Goal: Task Accomplishment & Management: Manage account settings

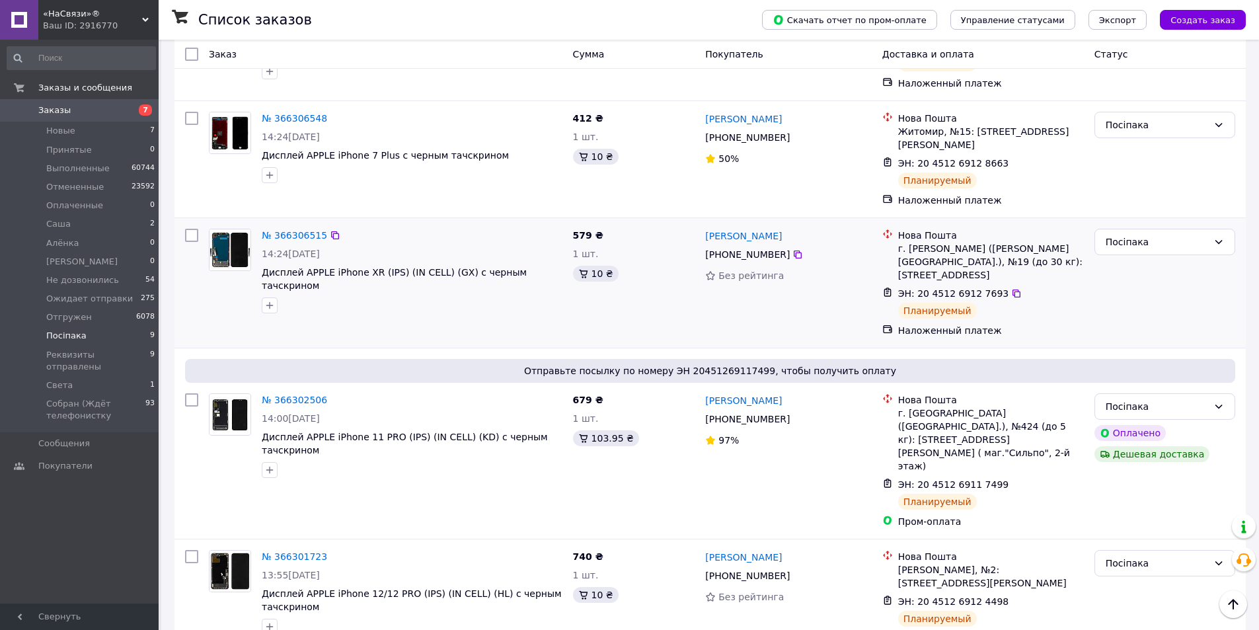
scroll to position [198, 0]
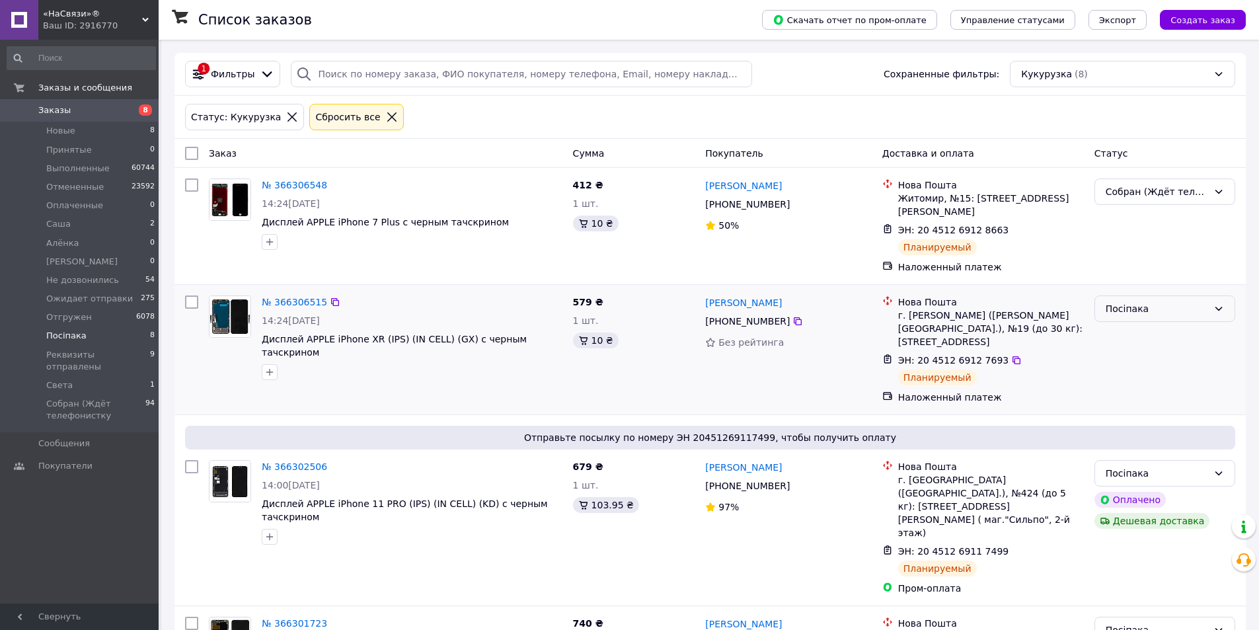
click at [1122, 301] on div "Посіпака" at bounding box center [1157, 308] width 102 height 15
click at [1127, 413] on li "Собран (Ждёт телефонистку" at bounding box center [1164, 407] width 139 height 37
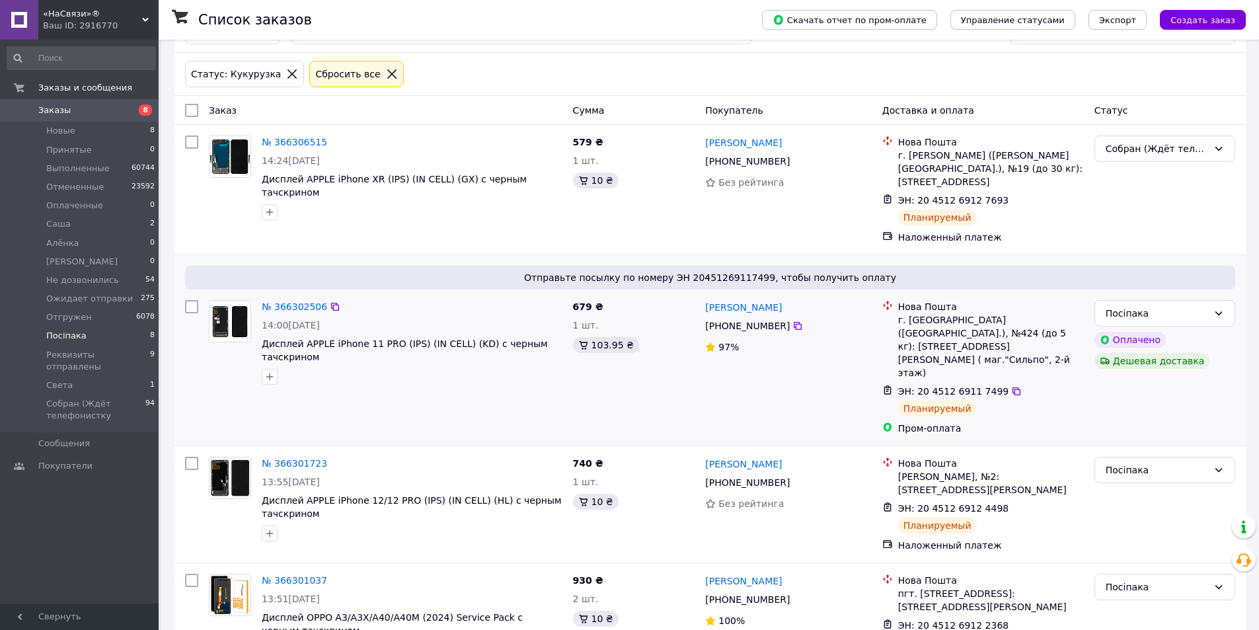
scroll to position [66, 0]
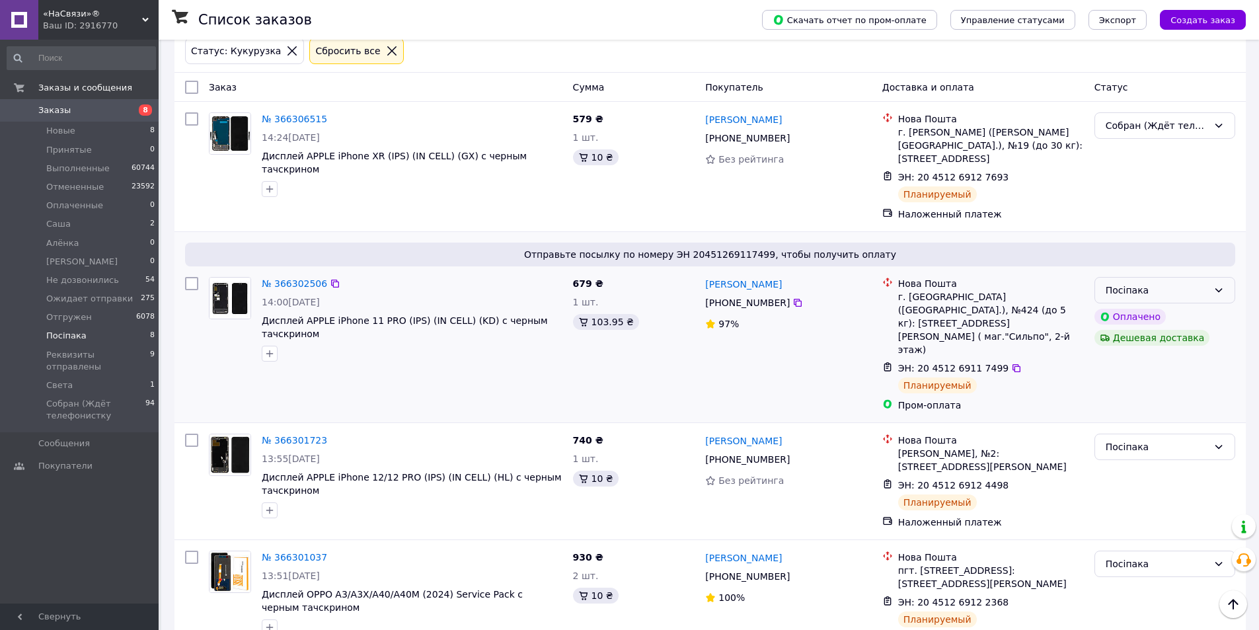
click at [1168, 283] on div "Посіпака" at bounding box center [1157, 290] width 102 height 15
click at [1150, 395] on li "Собран (Ждёт телефонистку" at bounding box center [1164, 389] width 139 height 37
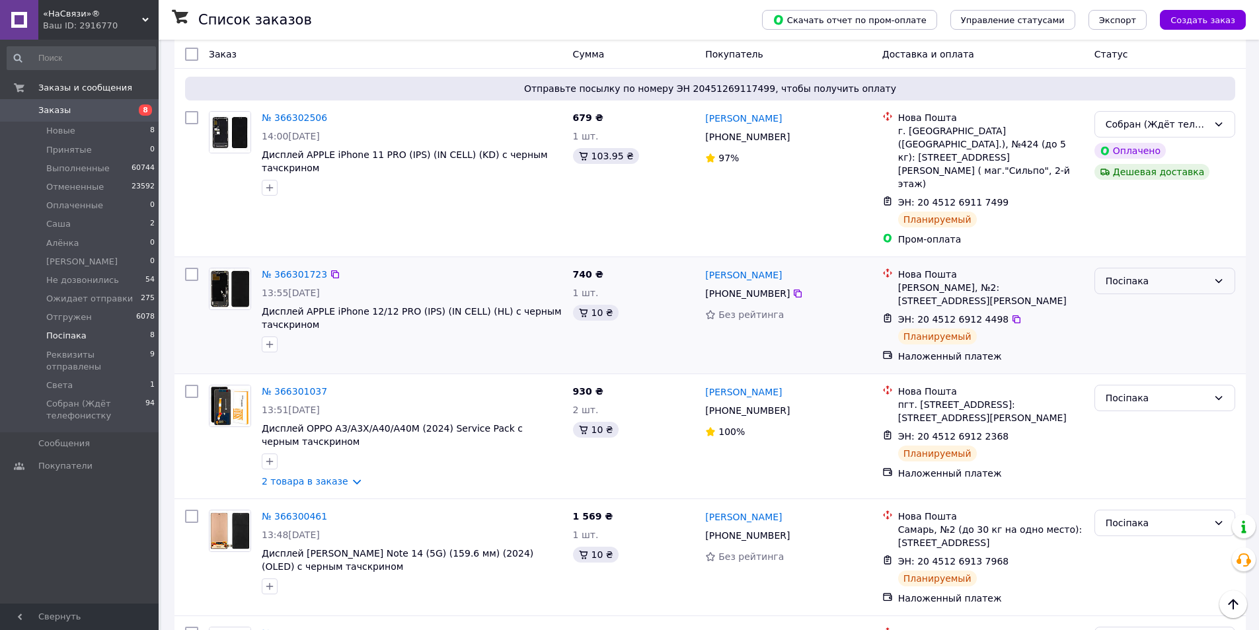
scroll to position [132, 0]
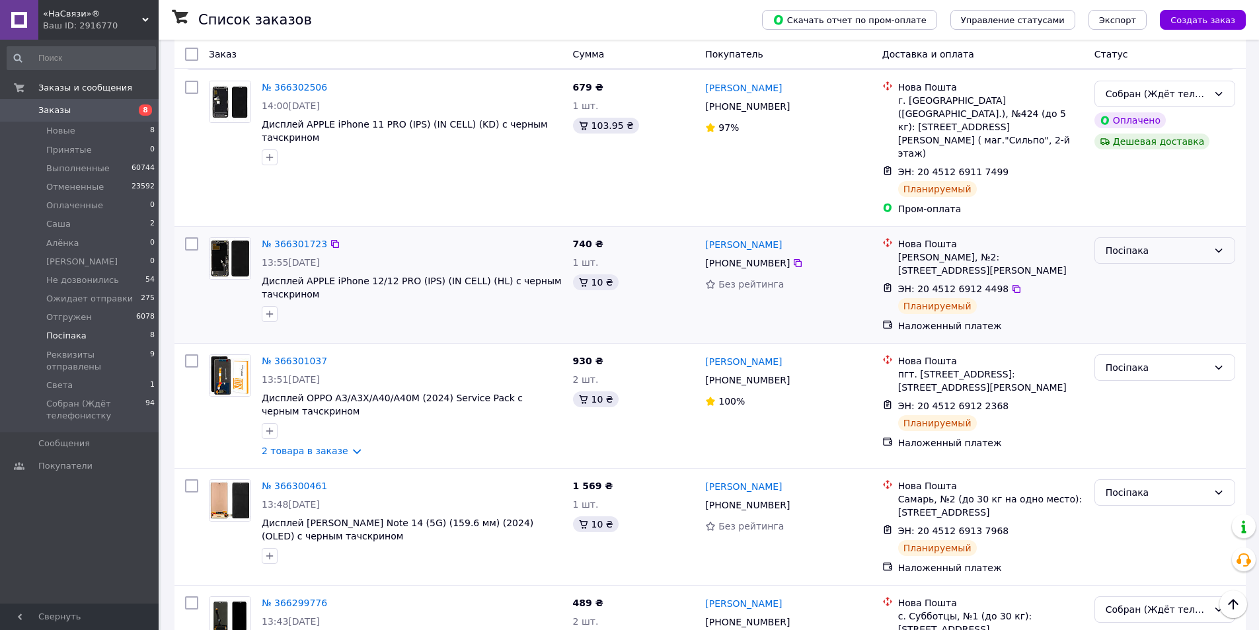
click at [1130, 243] on div "Посіпака" at bounding box center [1157, 250] width 102 height 15
click at [1124, 347] on li "Собран (Ждёт телефонистку" at bounding box center [1164, 336] width 139 height 37
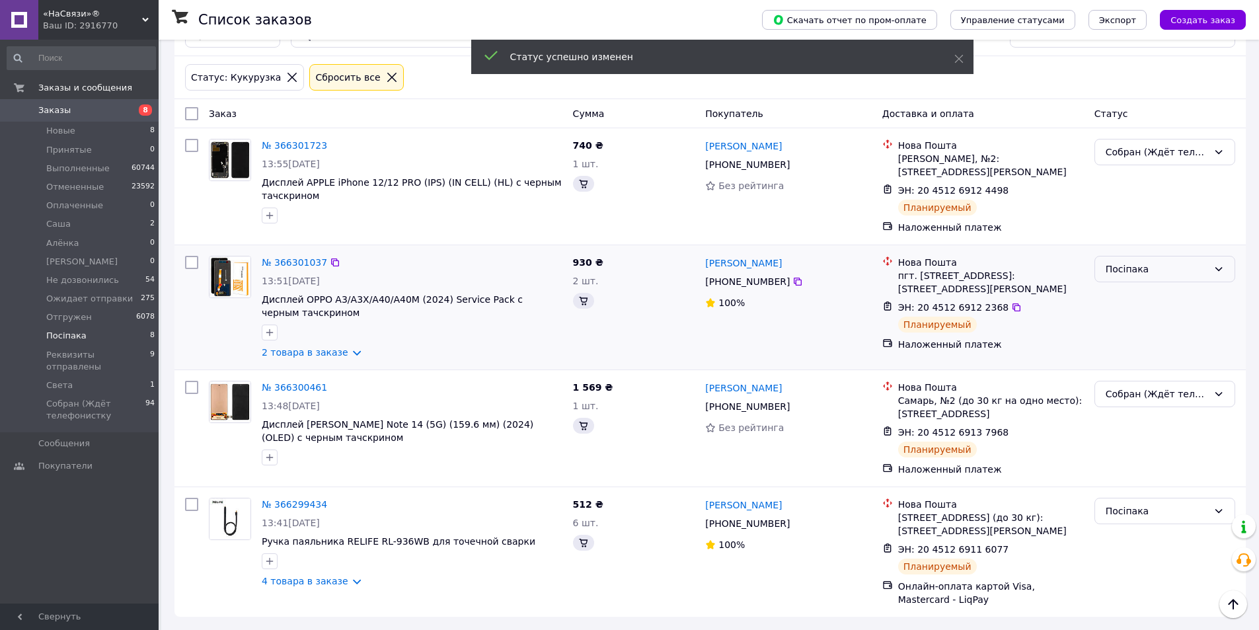
scroll to position [46, 0]
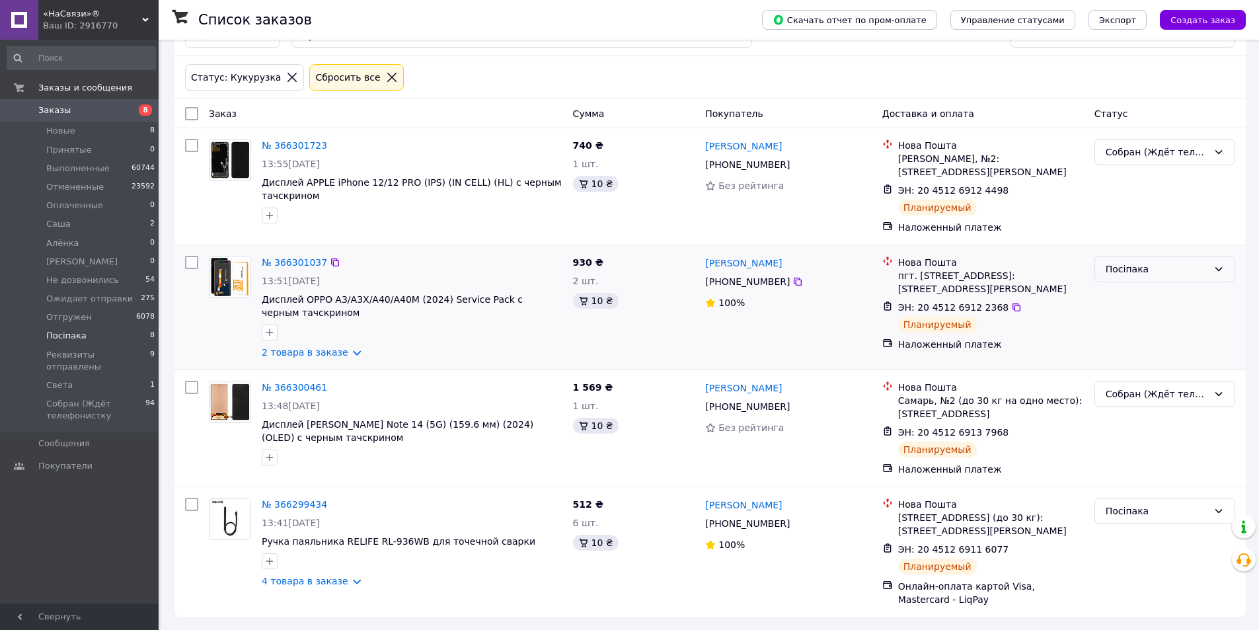
click at [1146, 262] on div "Посіпака" at bounding box center [1157, 269] width 102 height 15
drag, startPoint x: 1121, startPoint y: 381, endPoint x: 1073, endPoint y: 365, distance: 50.8
click at [1118, 381] on li "Собран (Ждёт телефонистку" at bounding box center [1164, 375] width 139 height 37
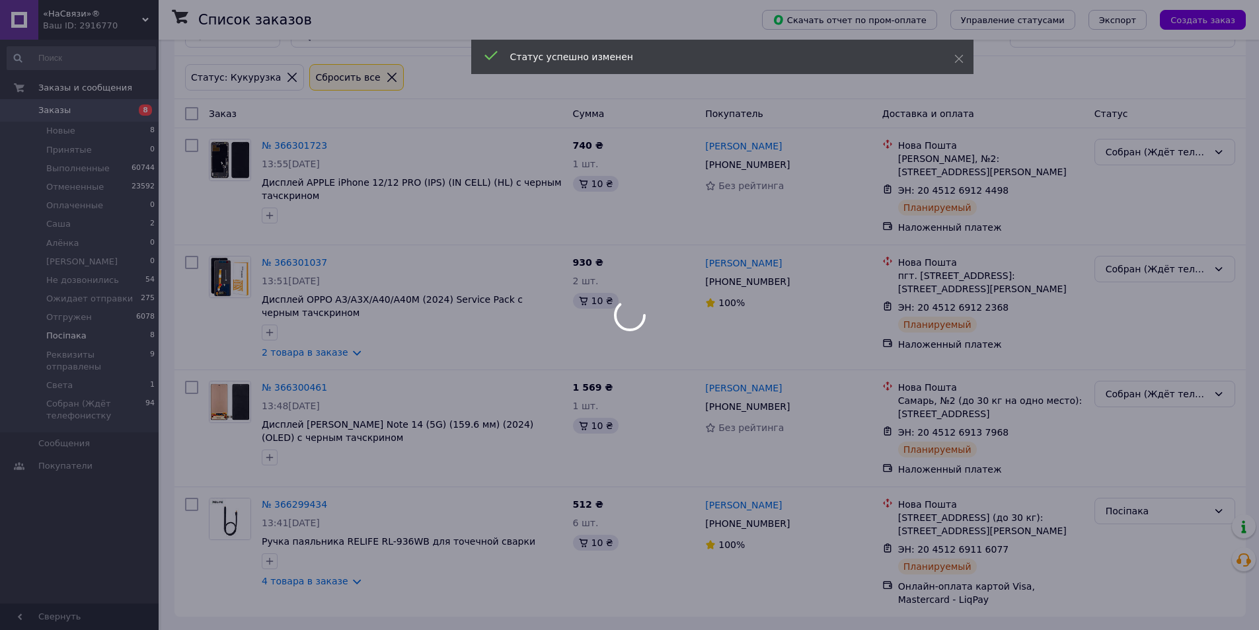
scroll to position [0, 0]
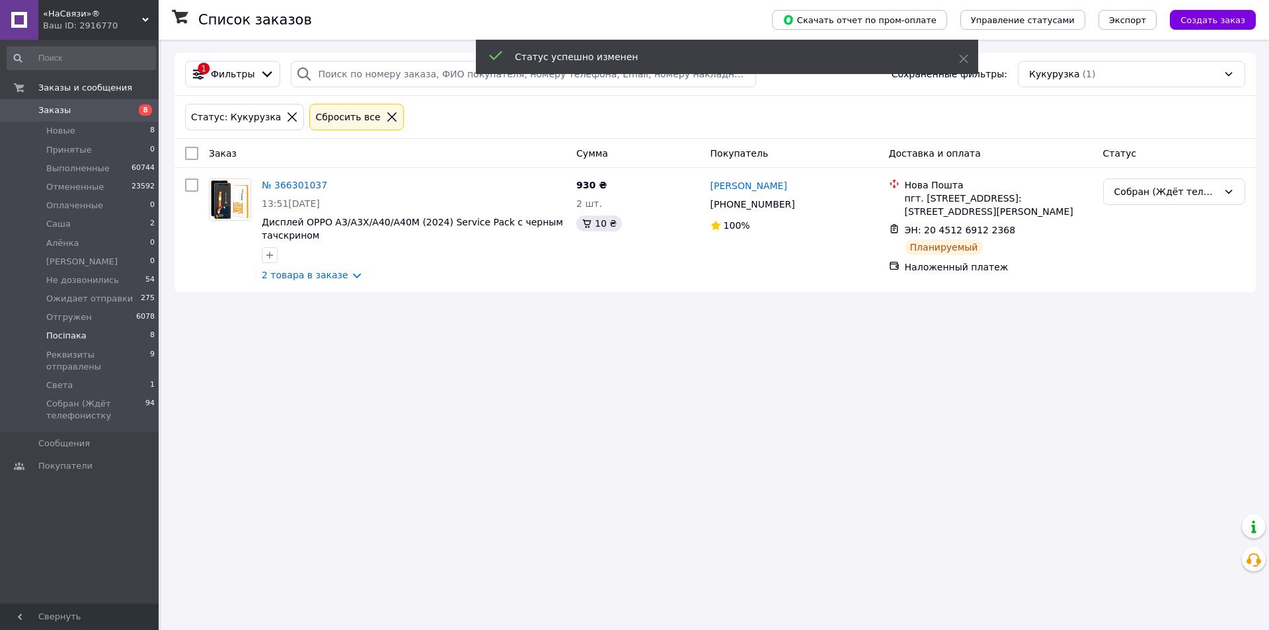
click at [387, 115] on icon at bounding box center [391, 116] width 9 height 9
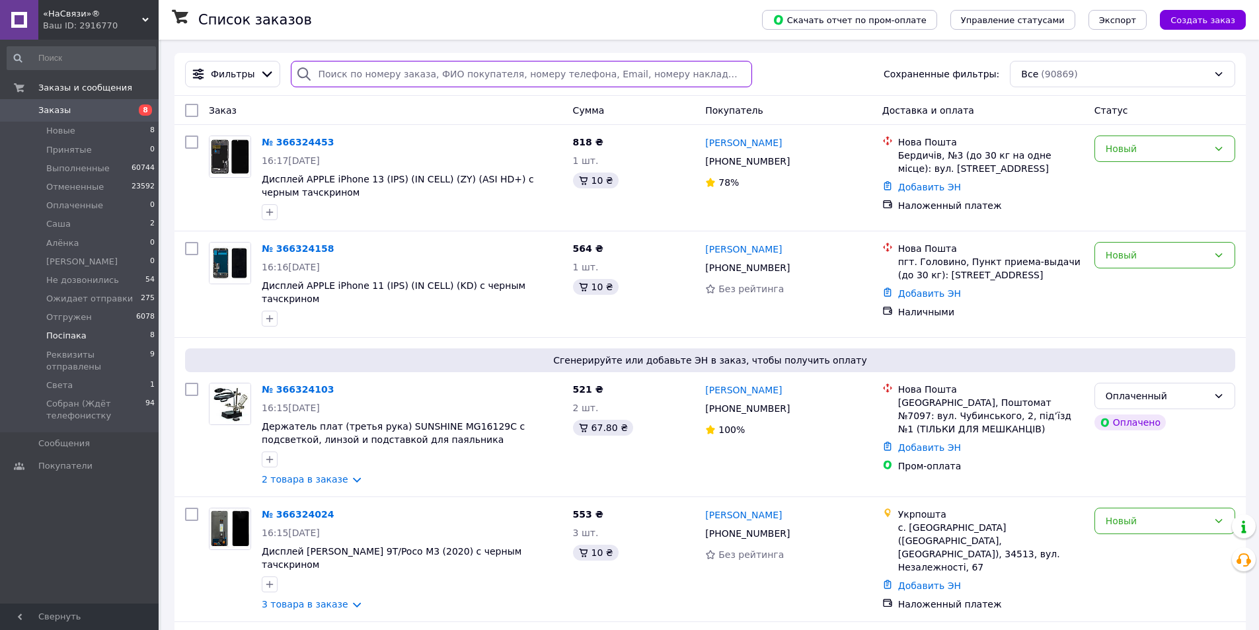
click at [503, 70] on input "search" at bounding box center [521, 74] width 461 height 26
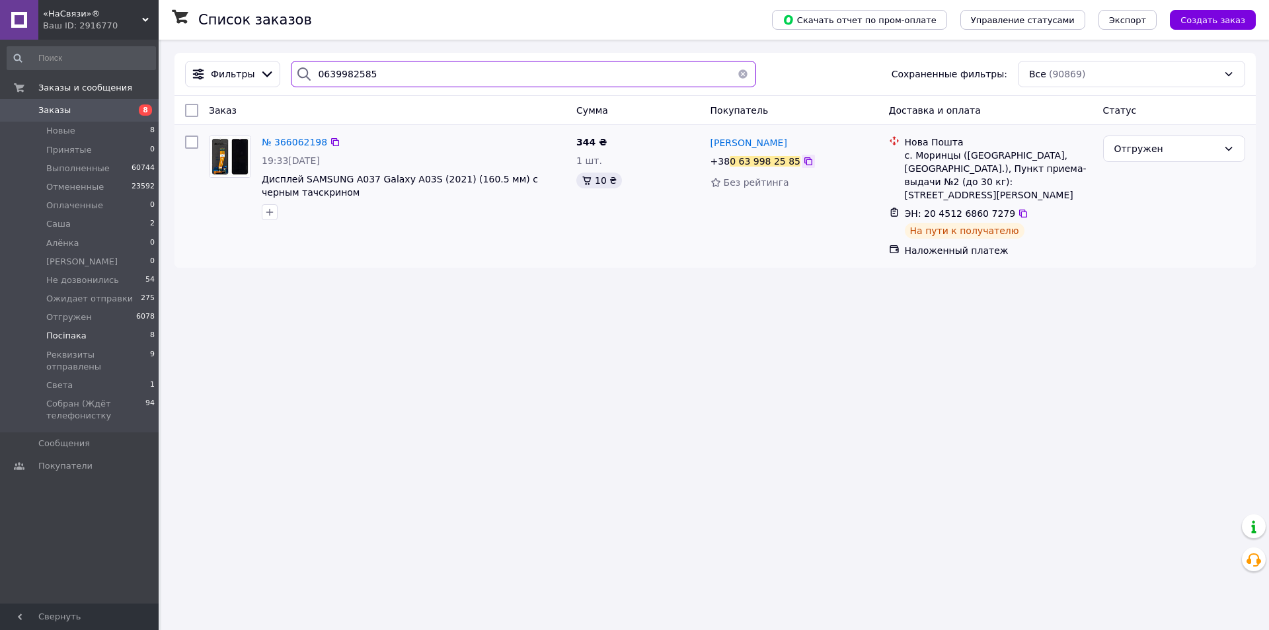
type input "0639982585"
click at [803, 161] on icon at bounding box center [808, 161] width 11 height 11
click at [737, 75] on button "button" at bounding box center [743, 74] width 26 height 26
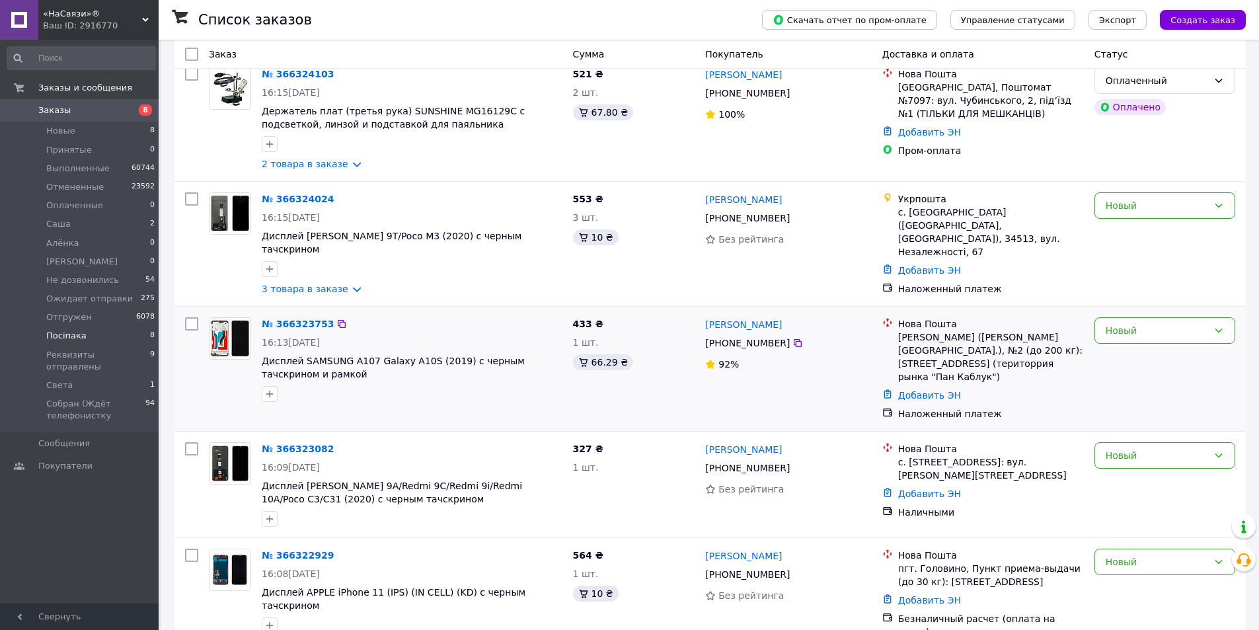
scroll to position [330, 0]
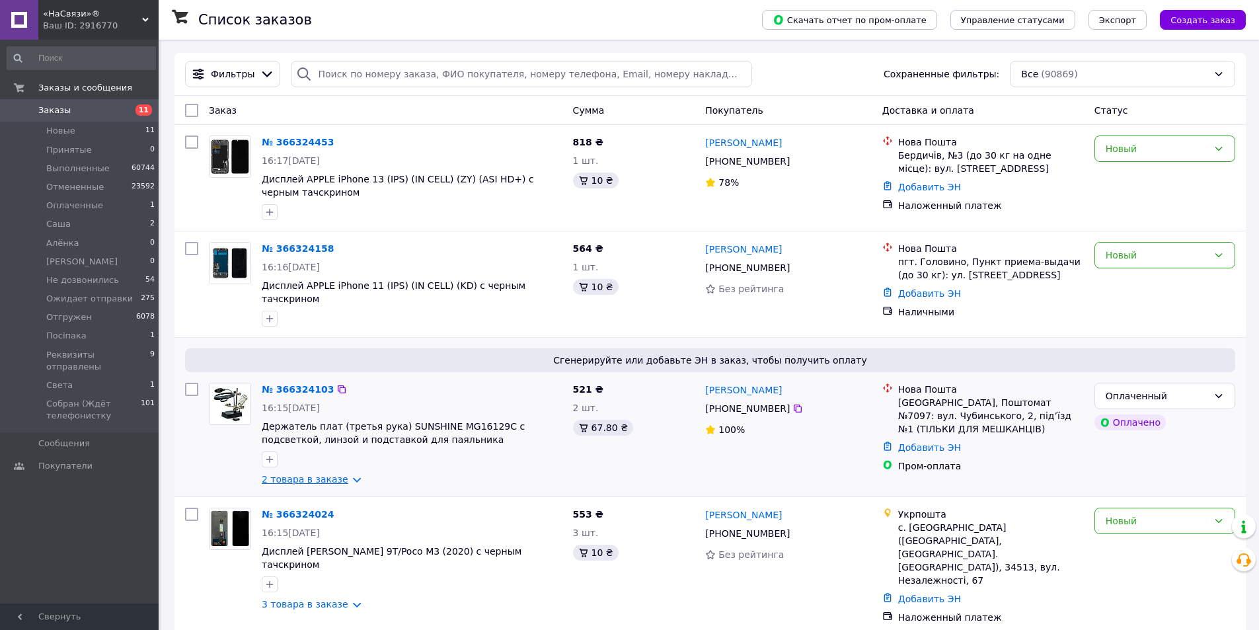
click at [346, 474] on link "2 товара в заказе" at bounding box center [305, 479] width 87 height 11
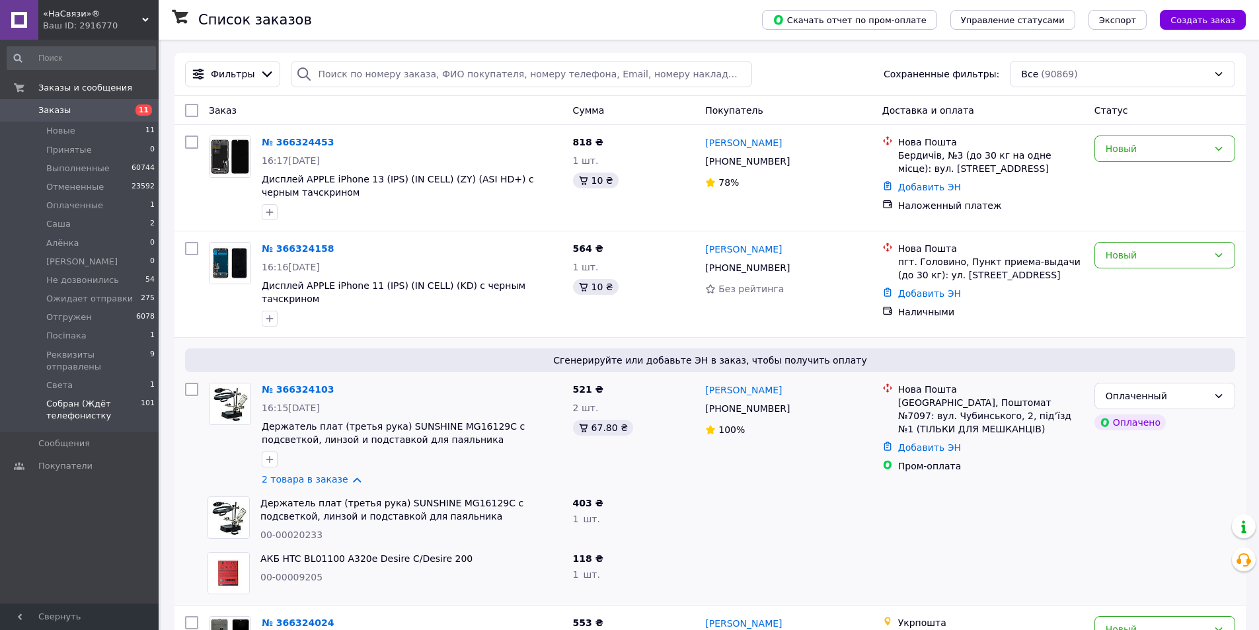
click at [77, 398] on span "Собран (Ждёт телефонистку" at bounding box center [93, 410] width 95 height 24
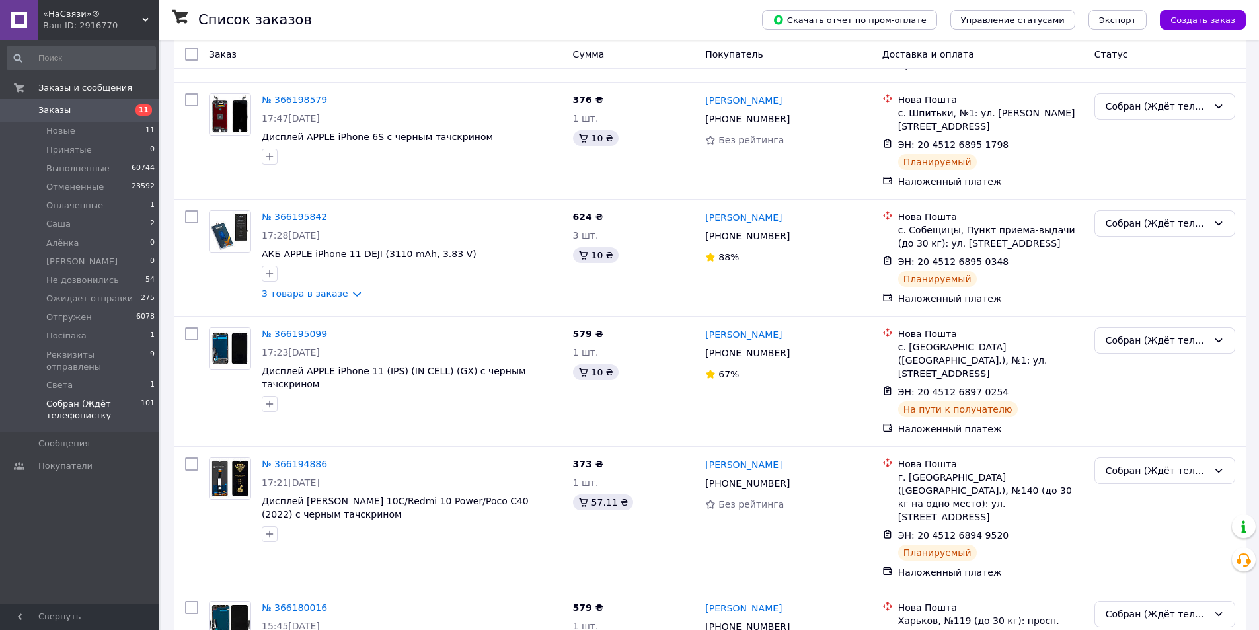
scroll to position [11760, 0]
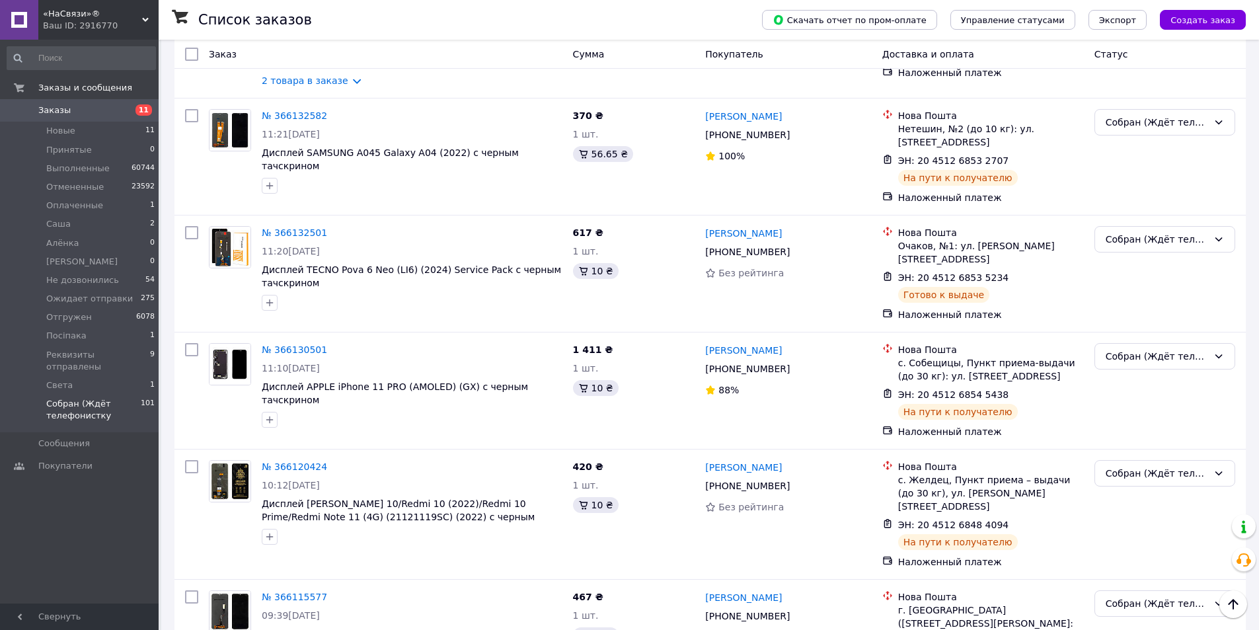
click at [1122, 473] on li "Отгружен" at bounding box center [1164, 477] width 139 height 24
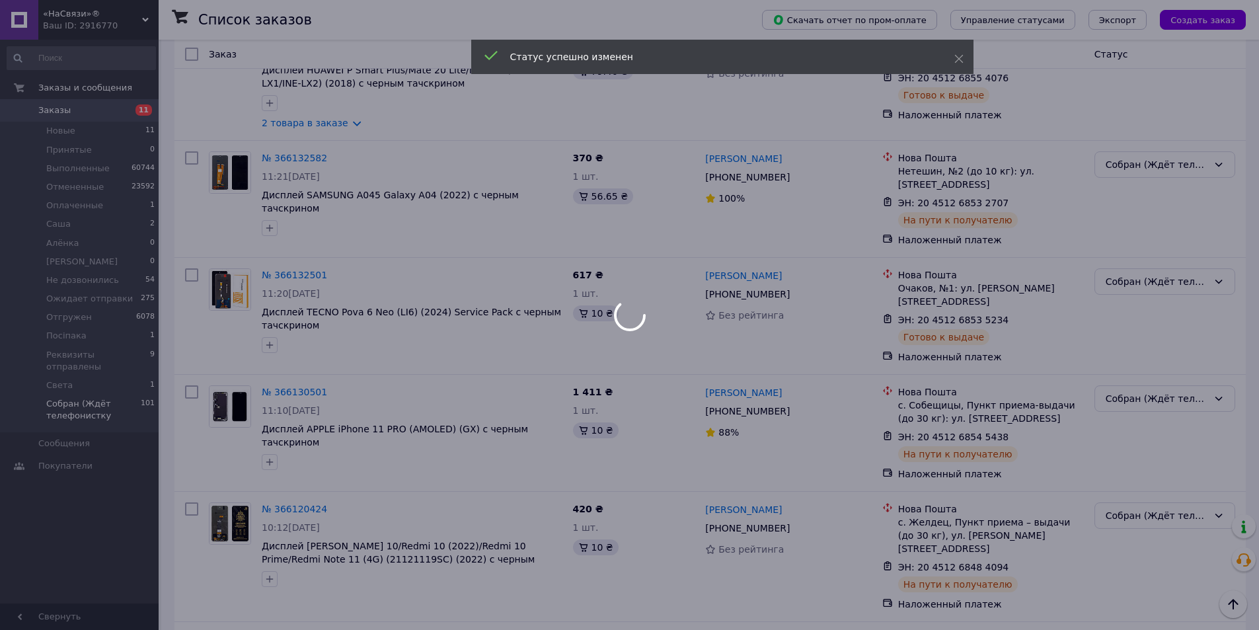
scroll to position [11694, 0]
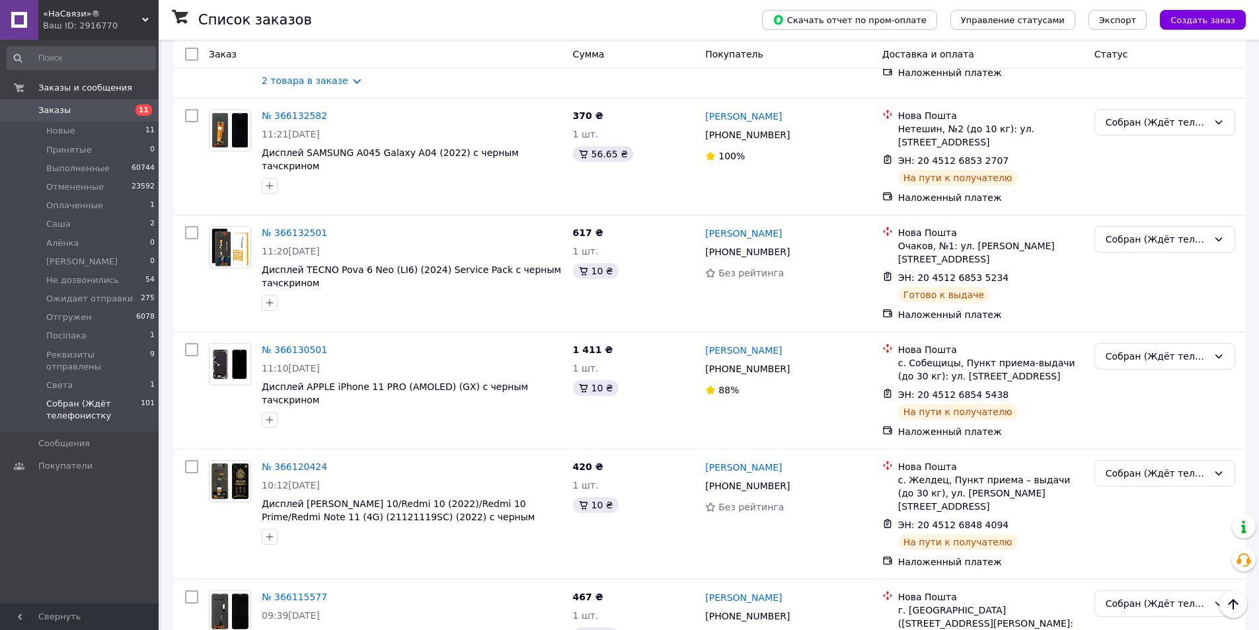
click at [1126, 301] on li "Отгружен" at bounding box center [1164, 296] width 139 height 24
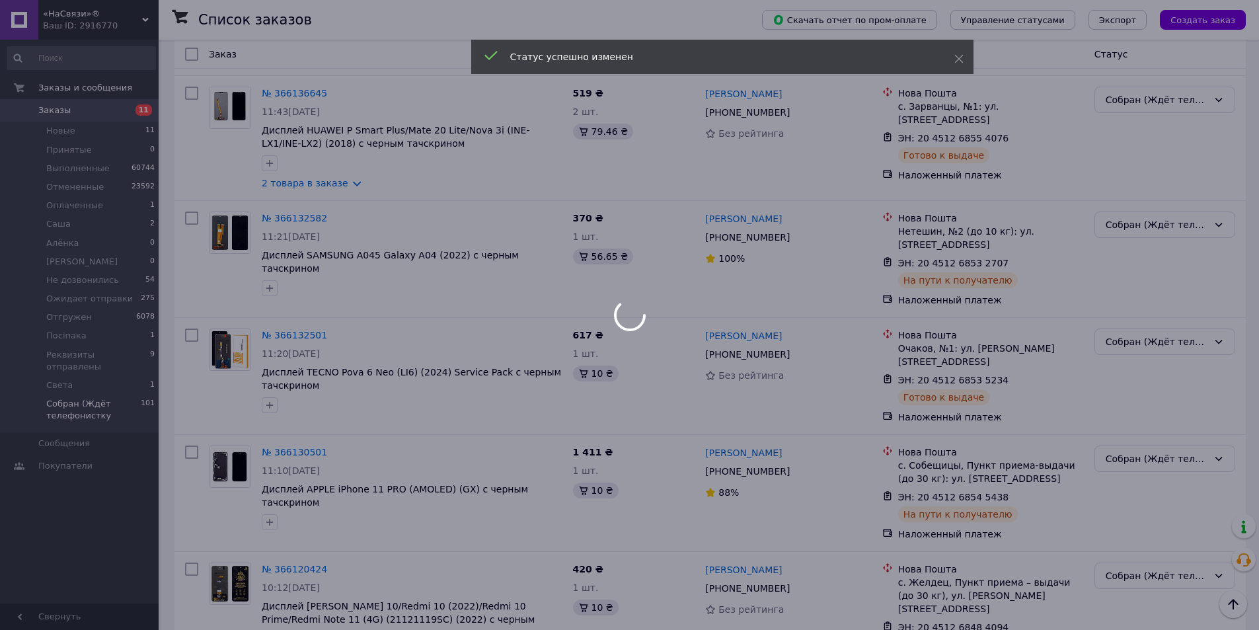
scroll to position [11628, 0]
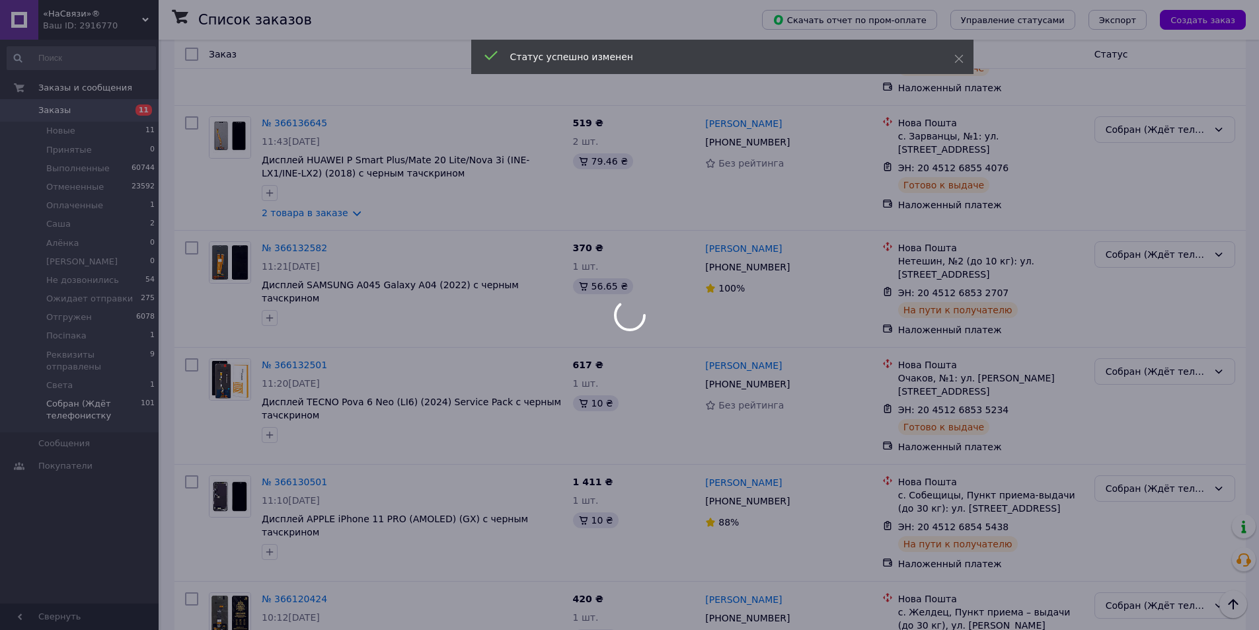
click at [1130, 259] on div at bounding box center [629, 315] width 1259 height 630
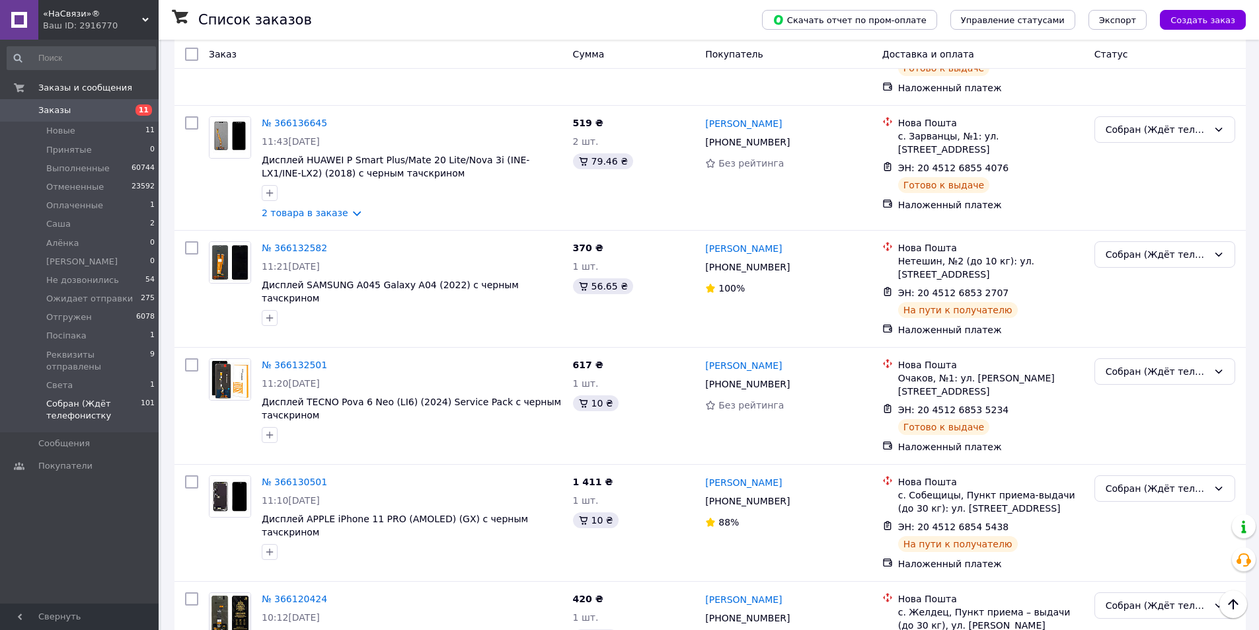
click at [1126, 301] on li "Отгружен" at bounding box center [1164, 298] width 139 height 24
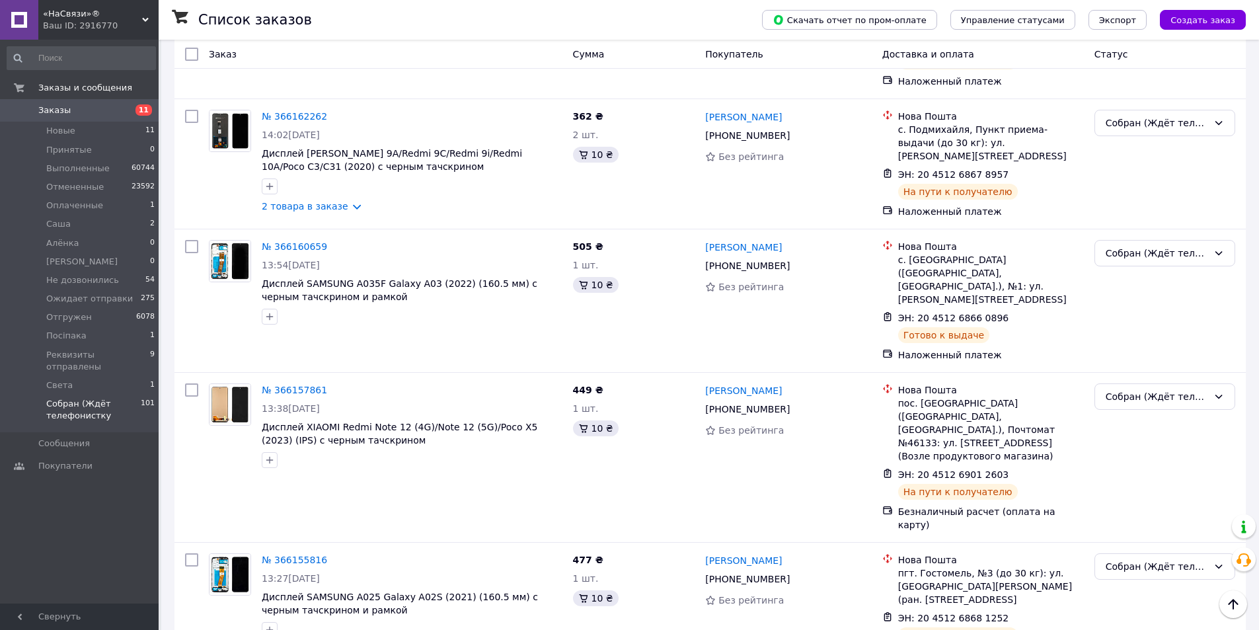
scroll to position [10372, 0]
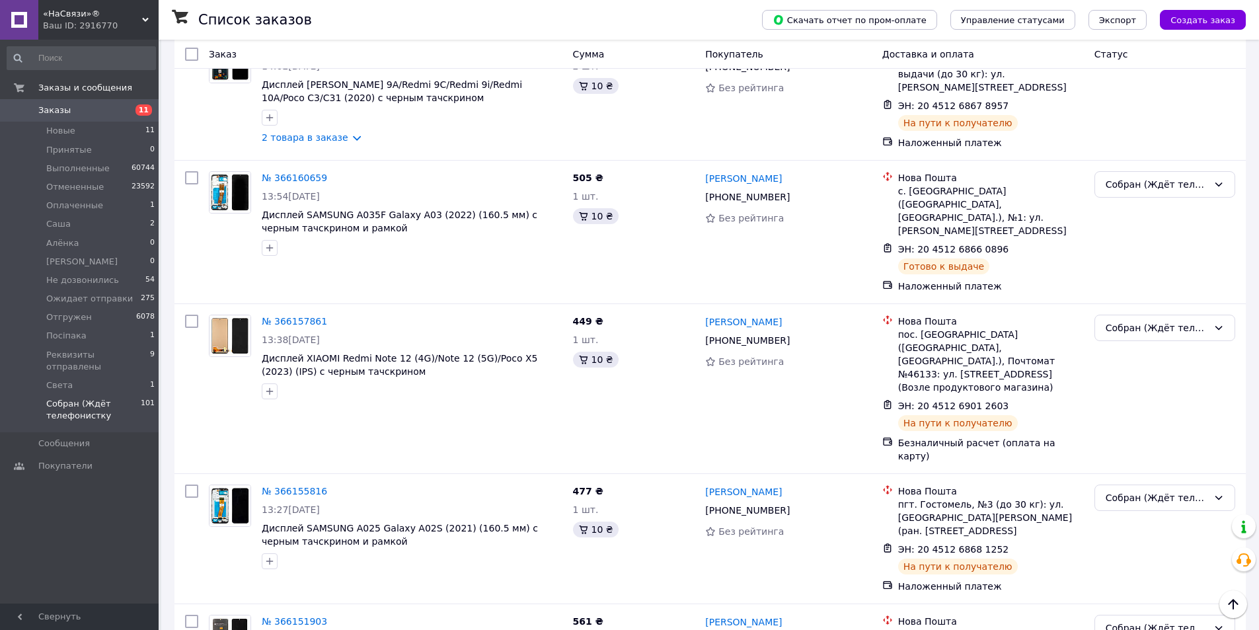
click at [1124, 365] on li "Отгружен" at bounding box center [1164, 365] width 139 height 24
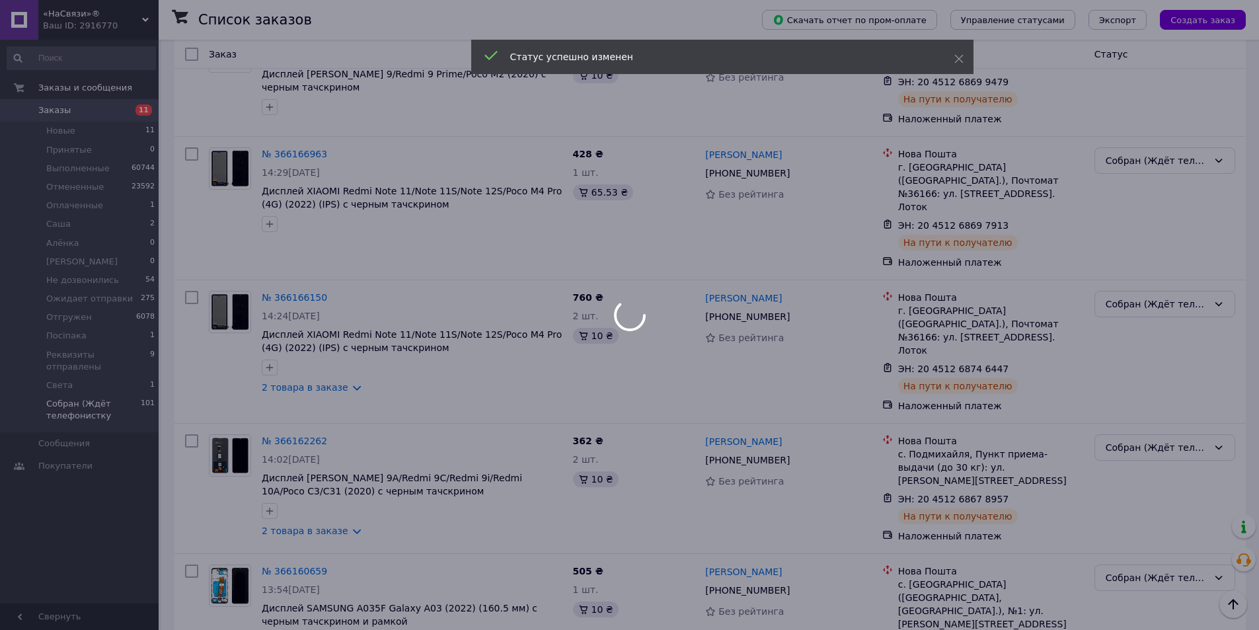
scroll to position [9976, 0]
click at [1126, 350] on div at bounding box center [629, 315] width 1259 height 630
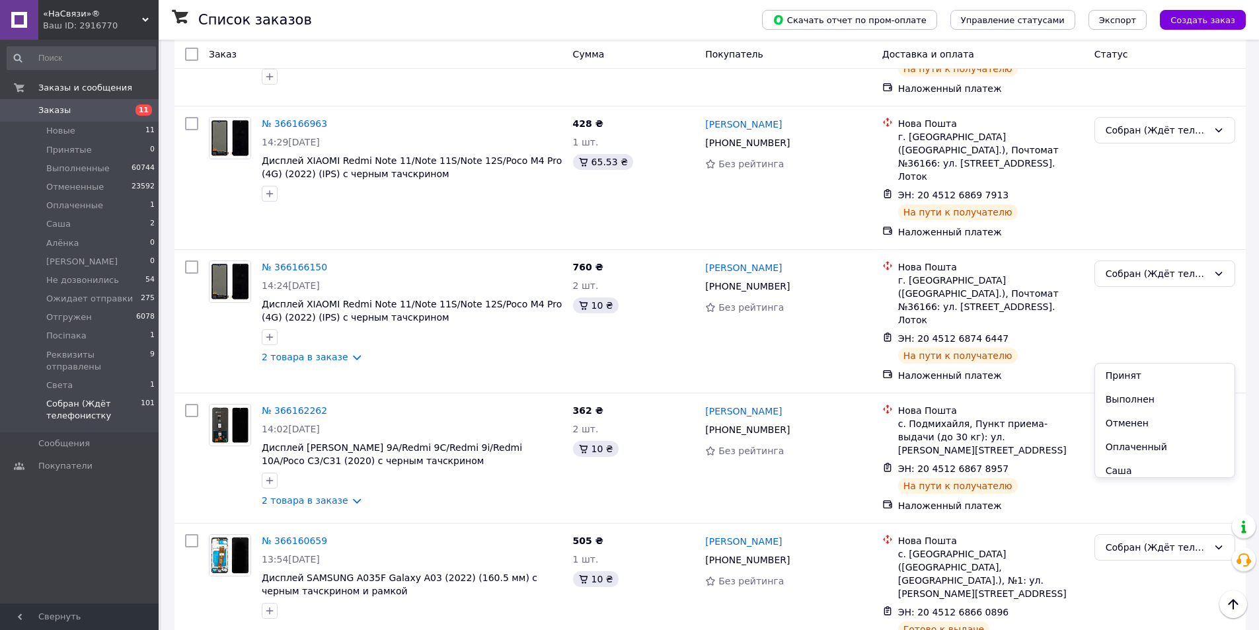
scroll to position [10042, 0]
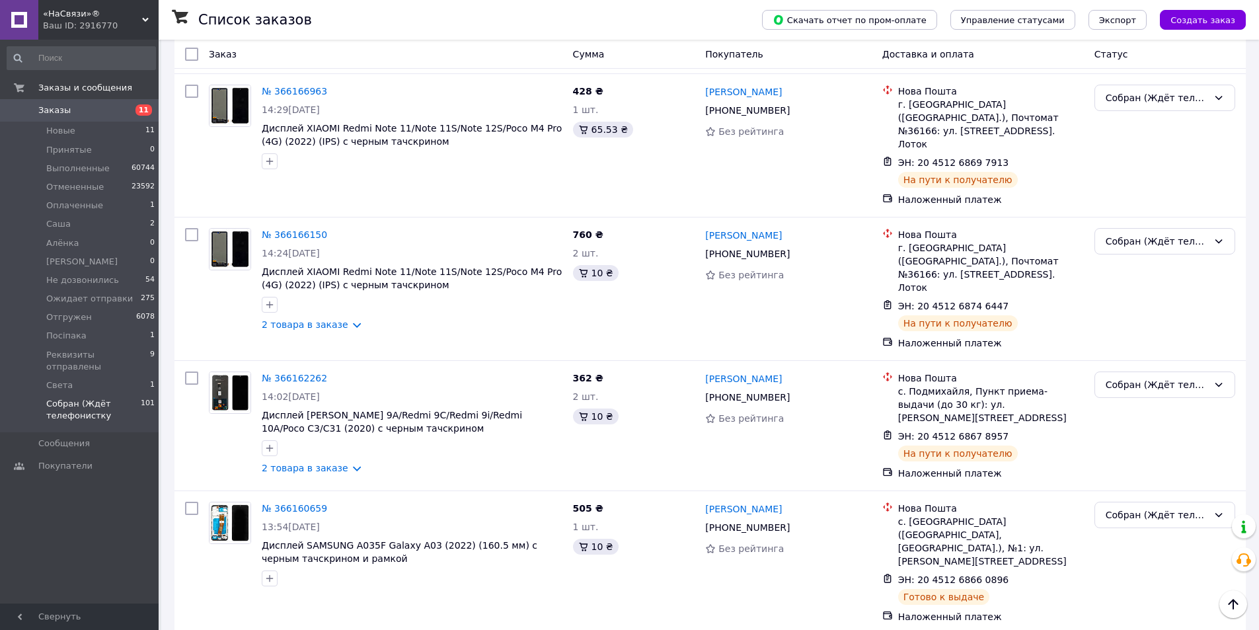
click at [1139, 332] on li "Отгружен" at bounding box center [1164, 328] width 139 height 24
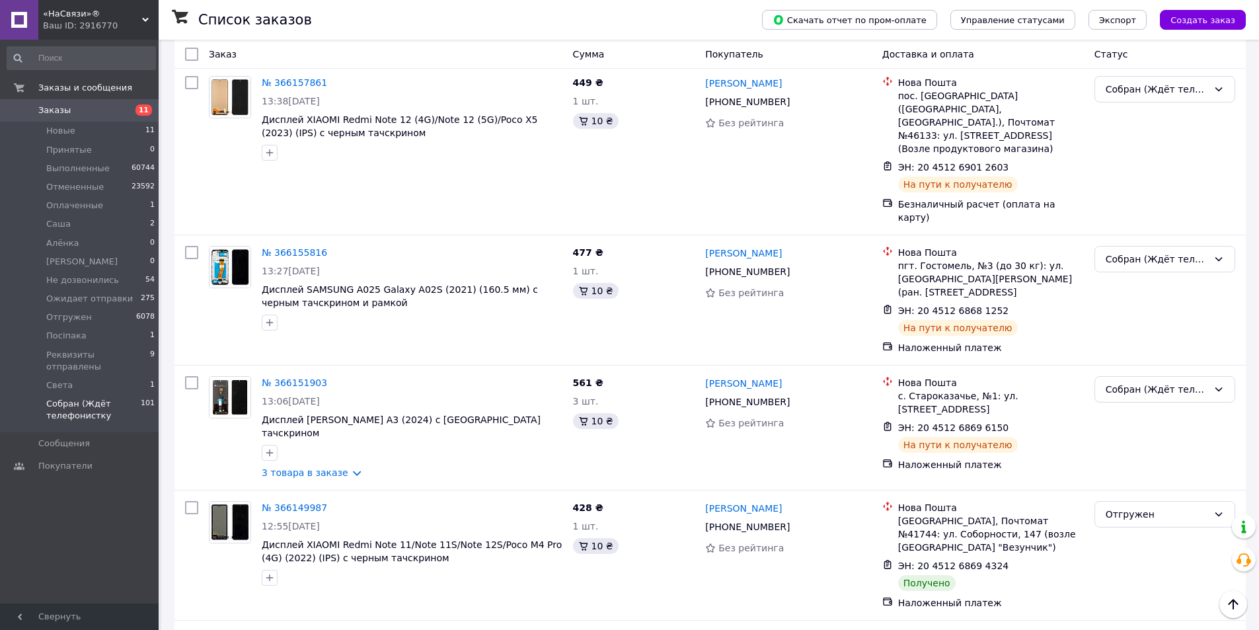
scroll to position [11760, 0]
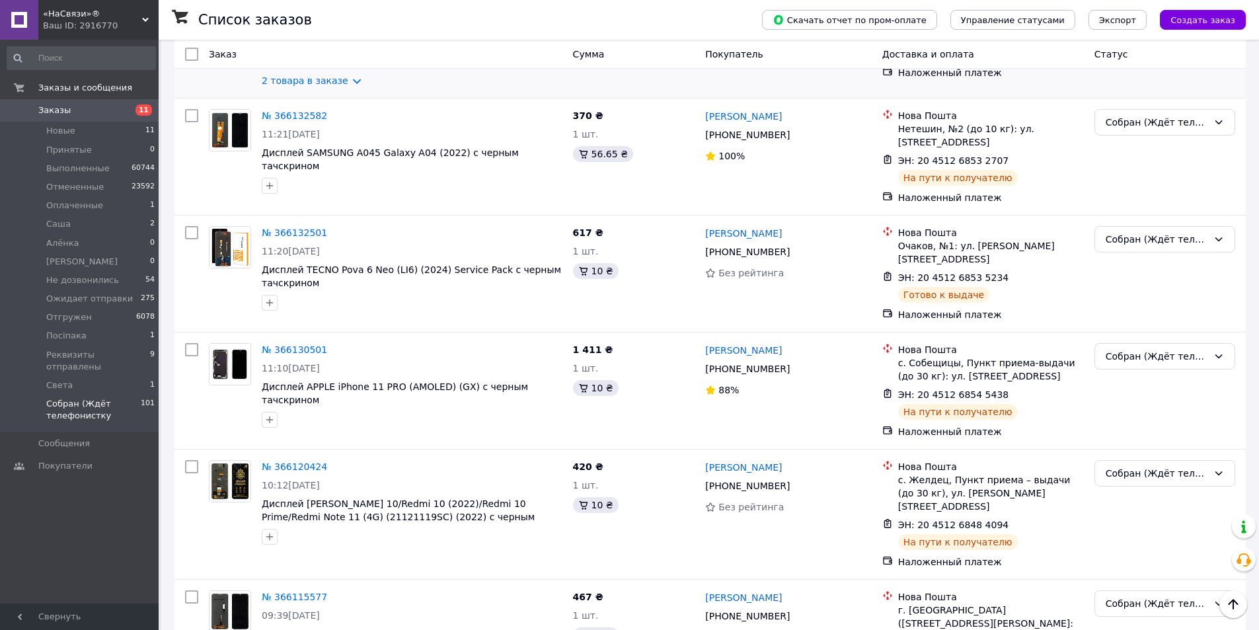
drag, startPoint x: 1126, startPoint y: 334, endPoint x: 1050, endPoint y: 519, distance: 200.1
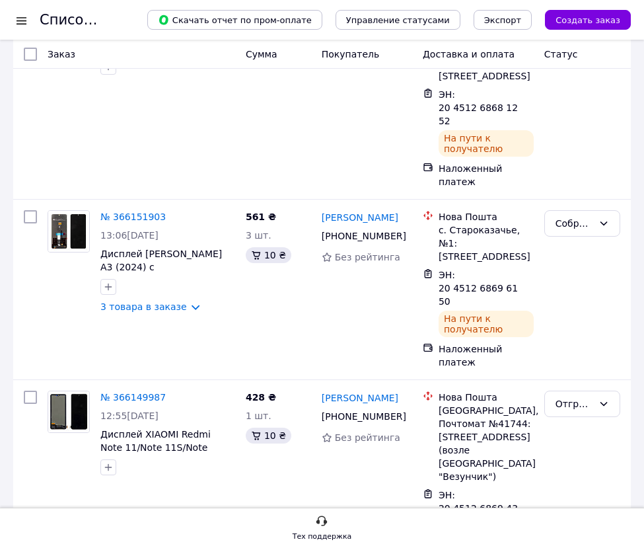
scroll to position [15943, 0]
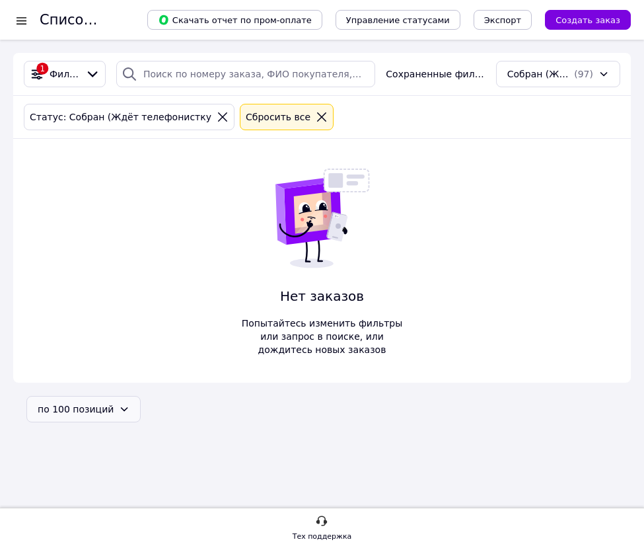
click at [88, 410] on div "по 100 позиций" at bounding box center [76, 409] width 76 height 15
click at [61, 479] on li "по 100 позиций" at bounding box center [79, 485] width 104 height 24
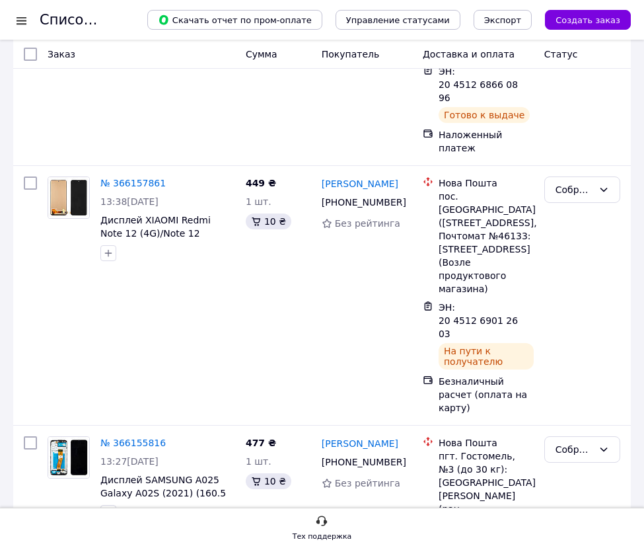
scroll to position [15413, 0]
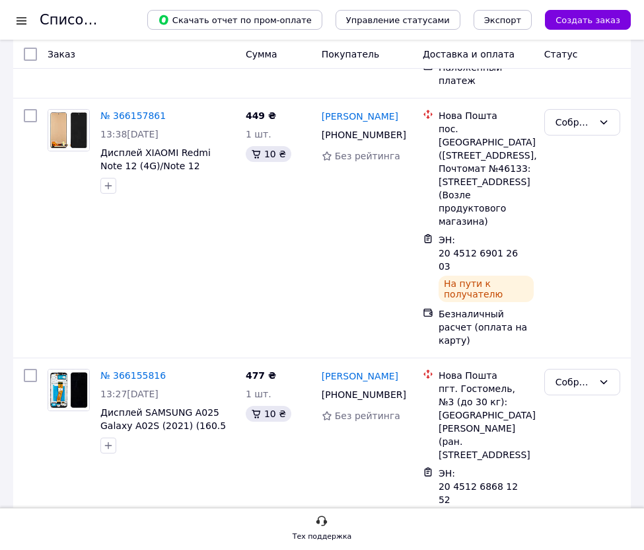
drag, startPoint x: 583, startPoint y: 317, endPoint x: 574, endPoint y: 324, distance: 11.4
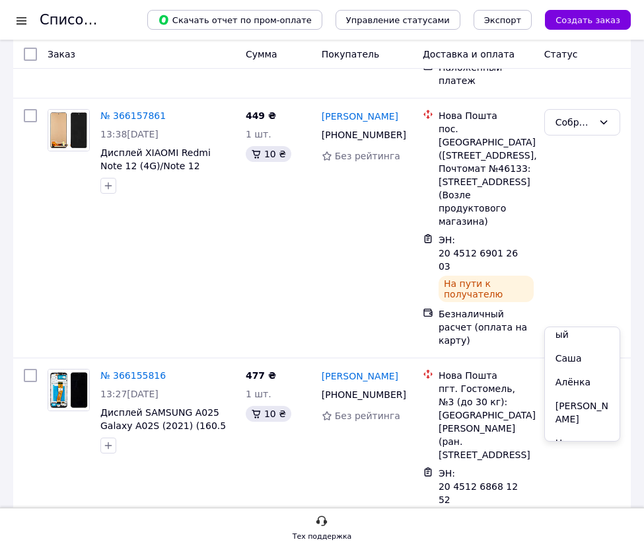
scroll to position [264, 0]
click at [572, 343] on li "Отгружен" at bounding box center [582, 355] width 75 height 24
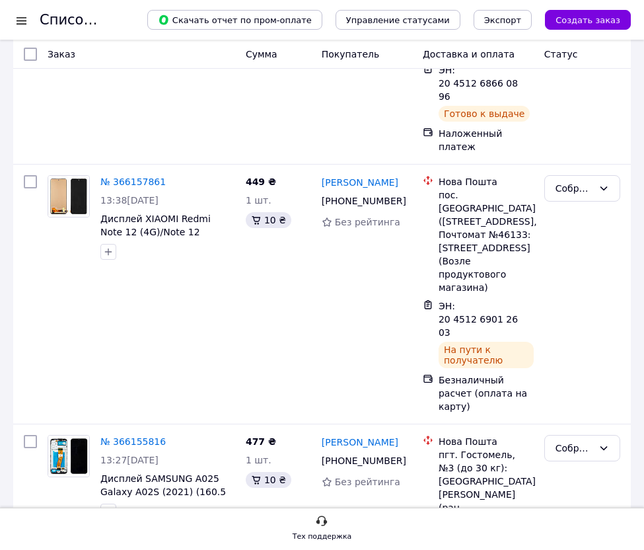
scroll to position [15347, 0]
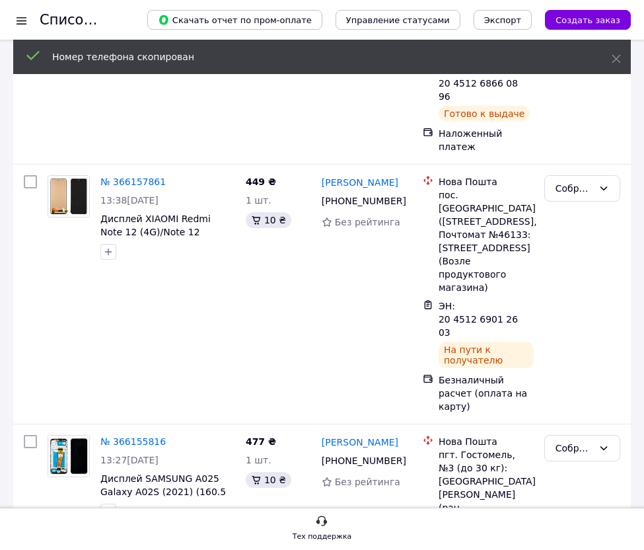
drag, startPoint x: 532, startPoint y: 280, endPoint x: 518, endPoint y: 282, distance: 14.8
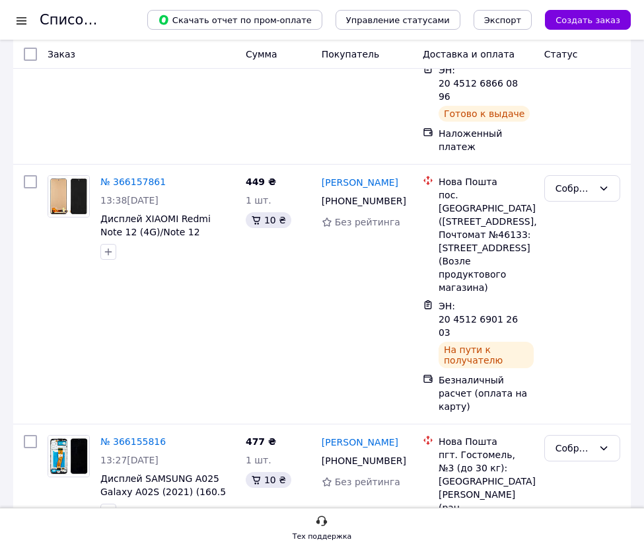
drag, startPoint x: 407, startPoint y: 245, endPoint x: 289, endPoint y: 204, distance: 124.8
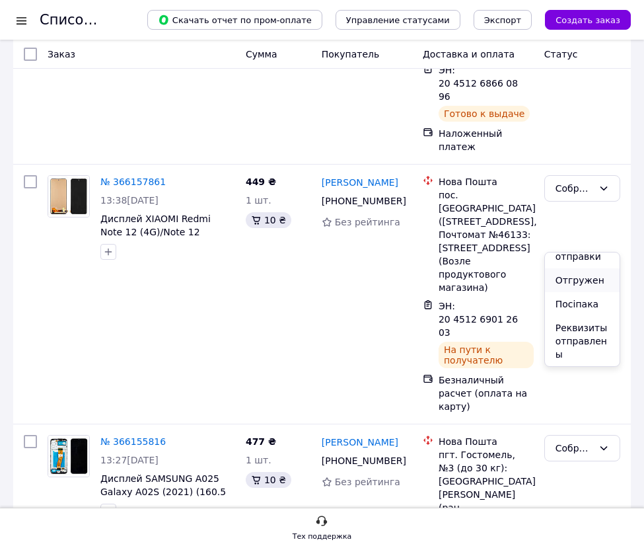
click at [577, 268] on li "Отгружен" at bounding box center [582, 280] width 75 height 24
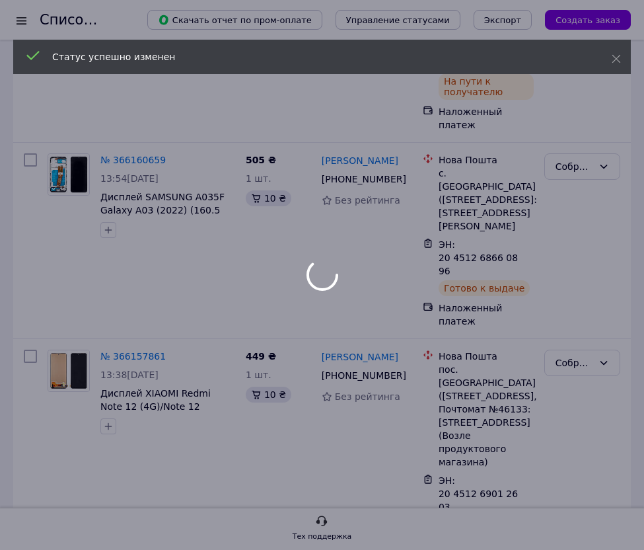
scroll to position [15149, 0]
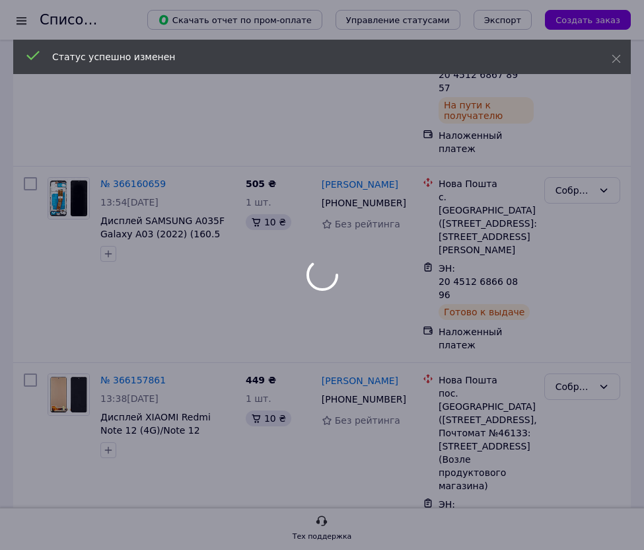
click at [401, 309] on div at bounding box center [322, 275] width 644 height 550
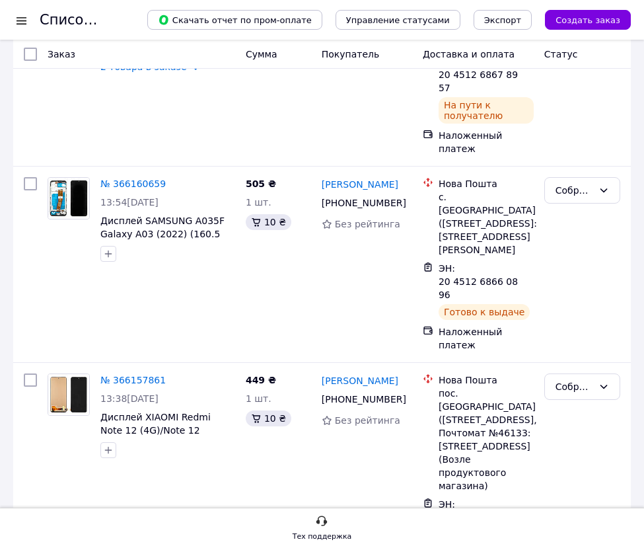
drag, startPoint x: 533, startPoint y: 334, endPoint x: 516, endPoint y: 340, distance: 17.6
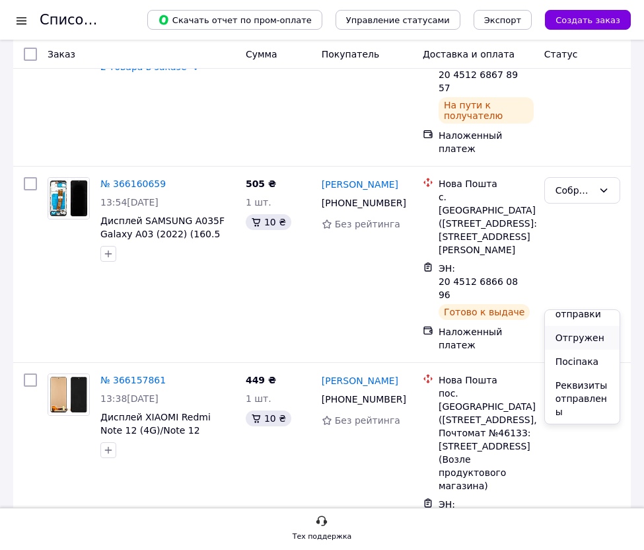
click at [579, 327] on li "Отгружен" at bounding box center [582, 338] width 75 height 24
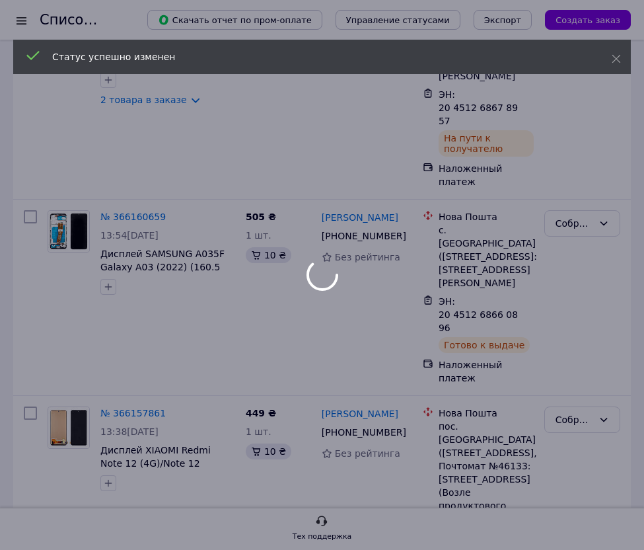
scroll to position [14951, 0]
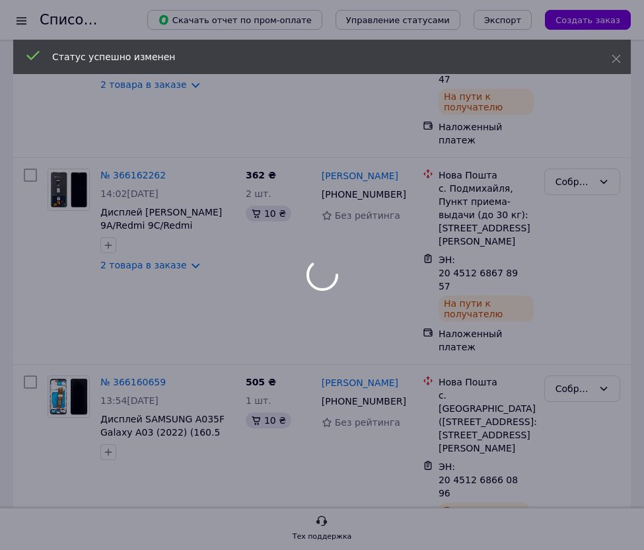
click at [410, 324] on div at bounding box center [322, 275] width 644 height 550
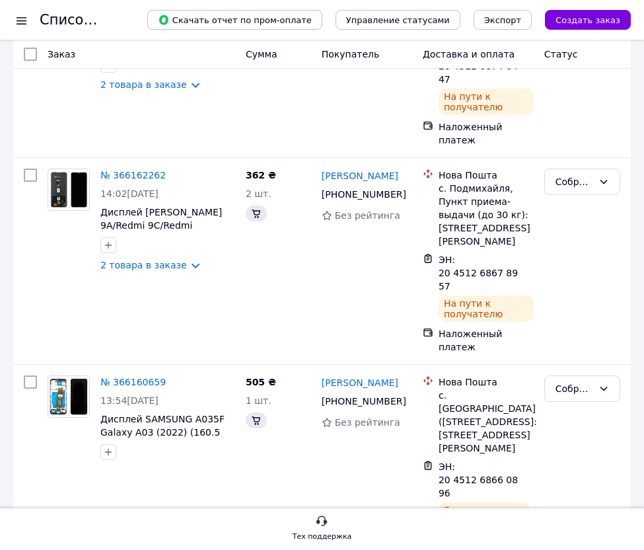
drag, startPoint x: 530, startPoint y: 401, endPoint x: 521, endPoint y: 402, distance: 8.7
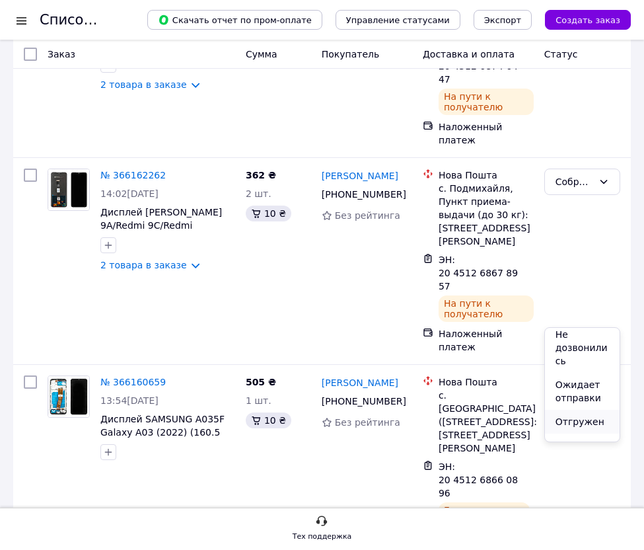
click at [568, 411] on li "Отгружен" at bounding box center [582, 422] width 75 height 24
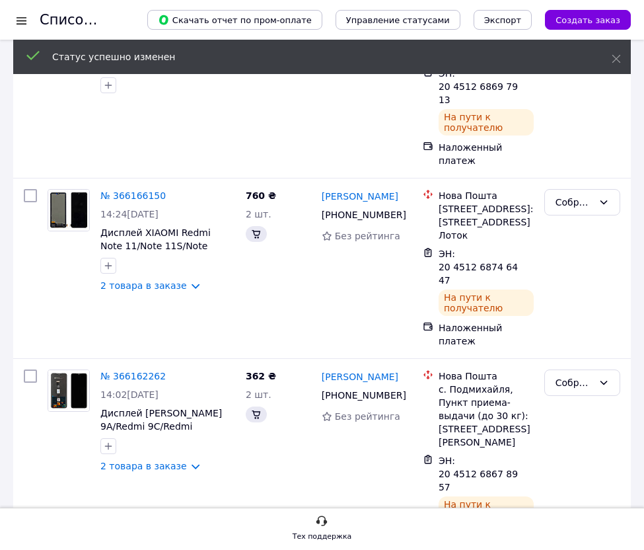
scroll to position [14819, 0]
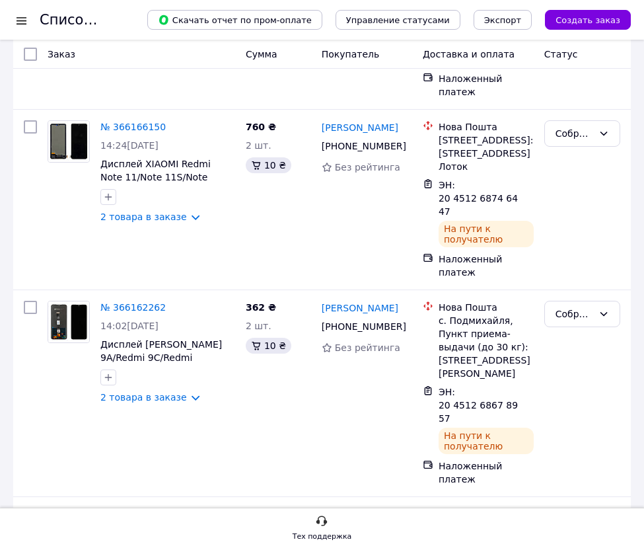
drag, startPoint x: 584, startPoint y: 303, endPoint x: 580, endPoint y: 312, distance: 10.1
click at [566, 401] on li "Отгружен" at bounding box center [582, 413] width 75 height 24
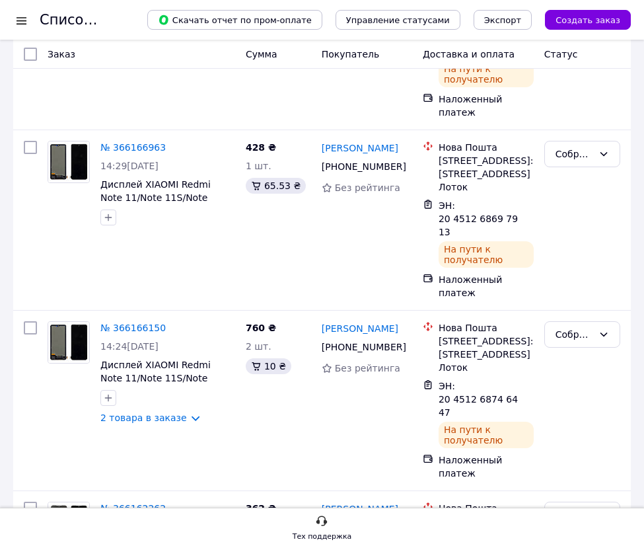
scroll to position [14686, 0]
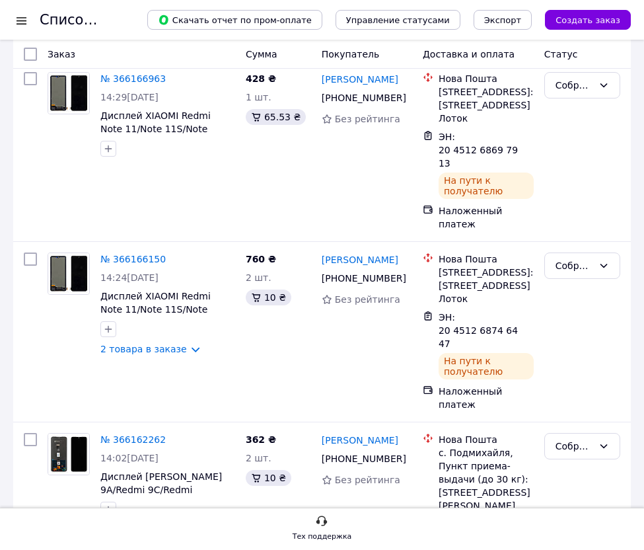
click at [563, 365] on li "Отгружен" at bounding box center [582, 376] width 75 height 24
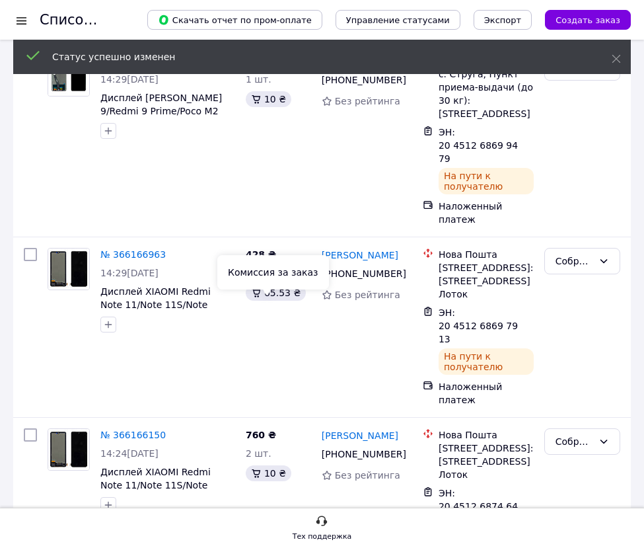
scroll to position [14487, 0]
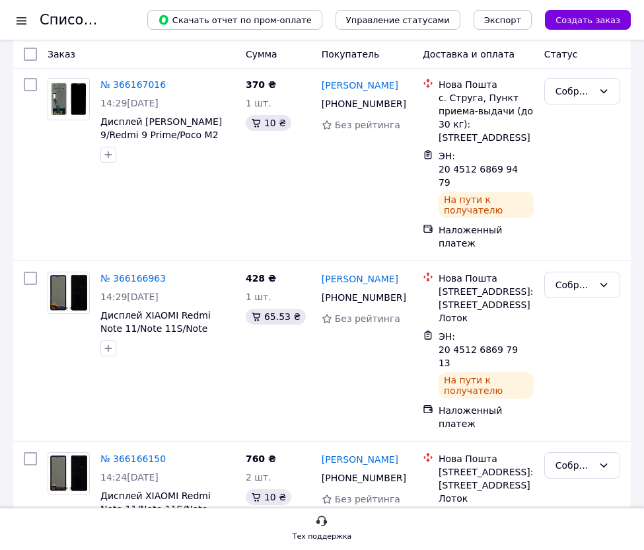
drag, startPoint x: 576, startPoint y: 299, endPoint x: 576, endPoint y: 307, distance: 8.0
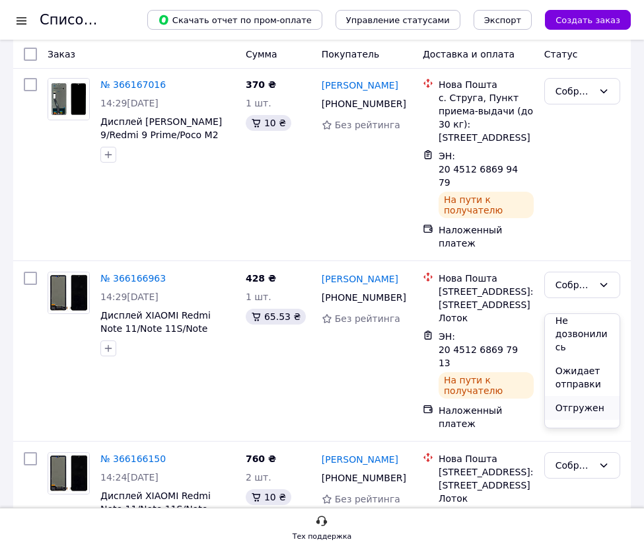
click at [564, 396] on li "Отгружен" at bounding box center [582, 408] width 75 height 24
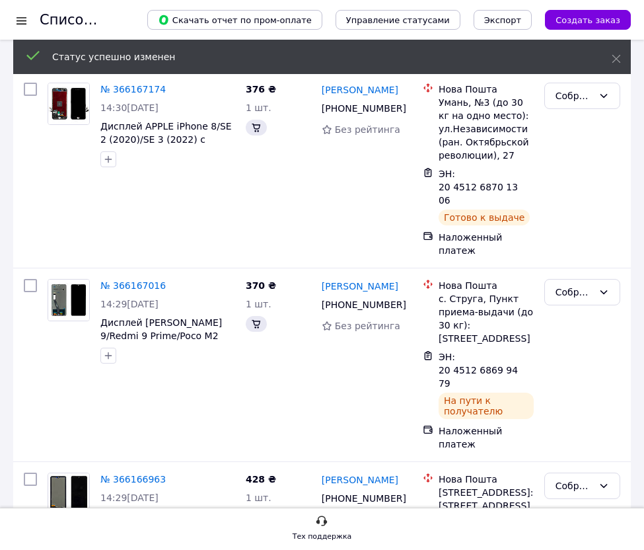
scroll to position [14355, 0]
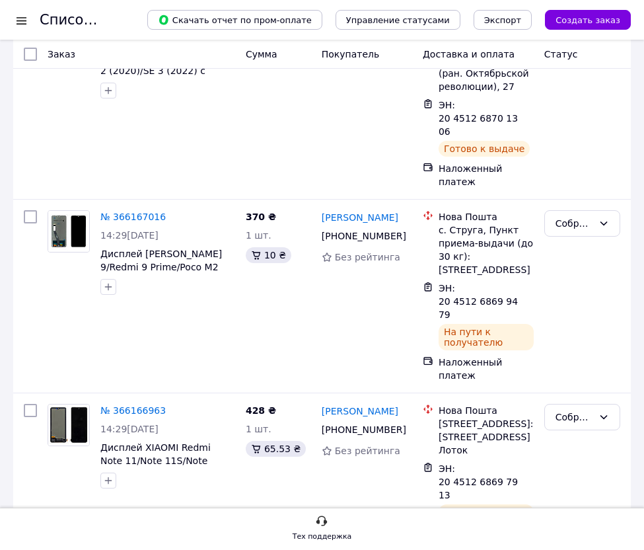
drag, startPoint x: 529, startPoint y: 332, endPoint x: 500, endPoint y: 344, distance: 31.4
drag, startPoint x: 576, startPoint y: 262, endPoint x: 562, endPoint y: 272, distance: 16.5
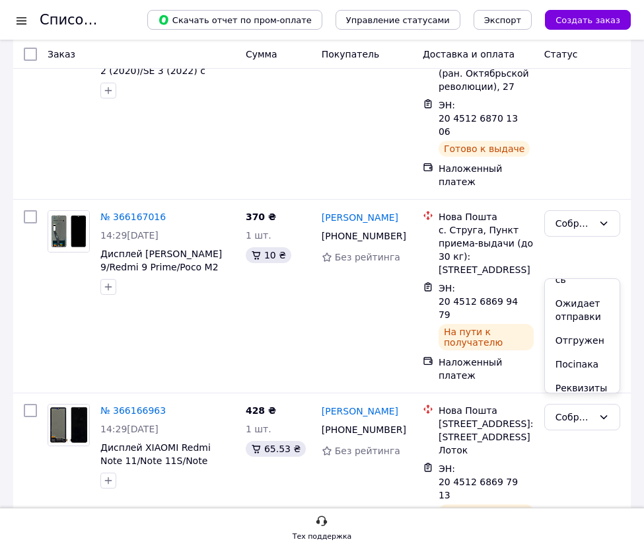
scroll to position [264, 0]
click at [570, 295] on li "Отгружен" at bounding box center [582, 307] width 75 height 24
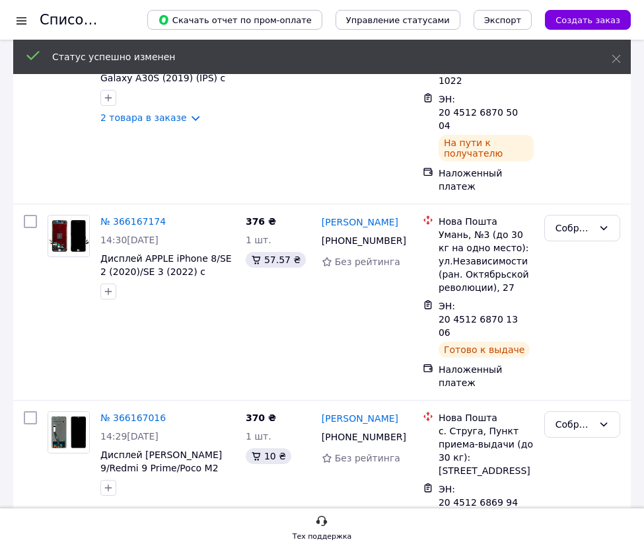
scroll to position [14222, 0]
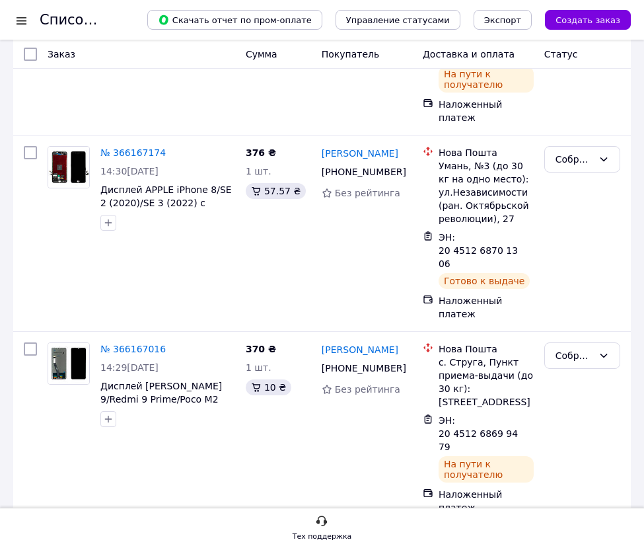
click at [566, 297] on li "Отгружен" at bounding box center [582, 309] width 75 height 24
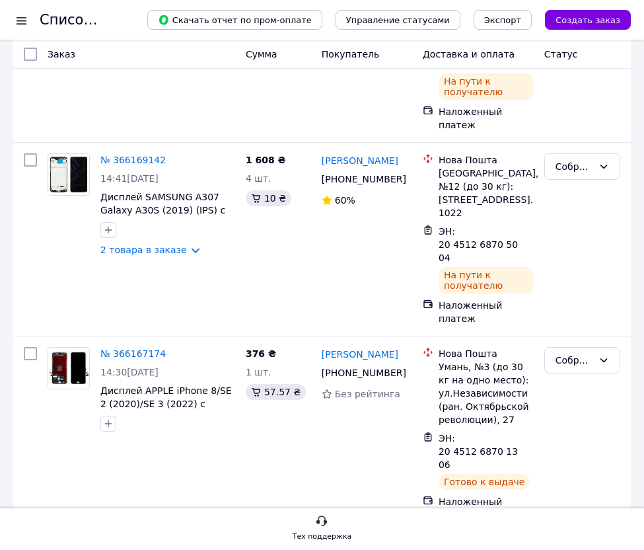
scroll to position [14090, 0]
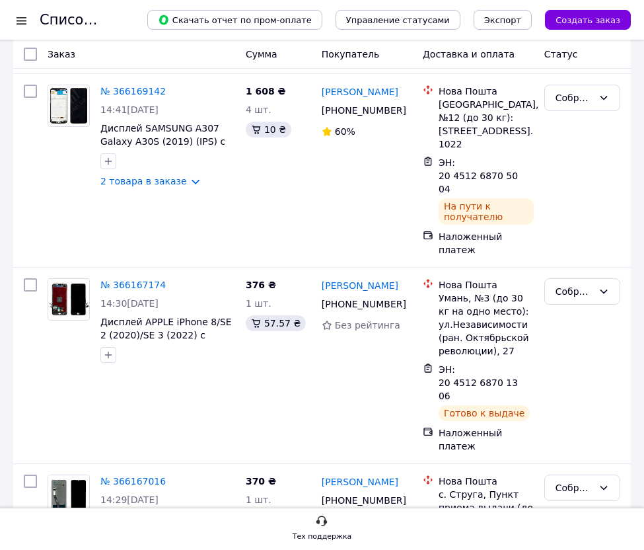
drag, startPoint x: 406, startPoint y: 268, endPoint x: 336, endPoint y: 262, distance: 70.4
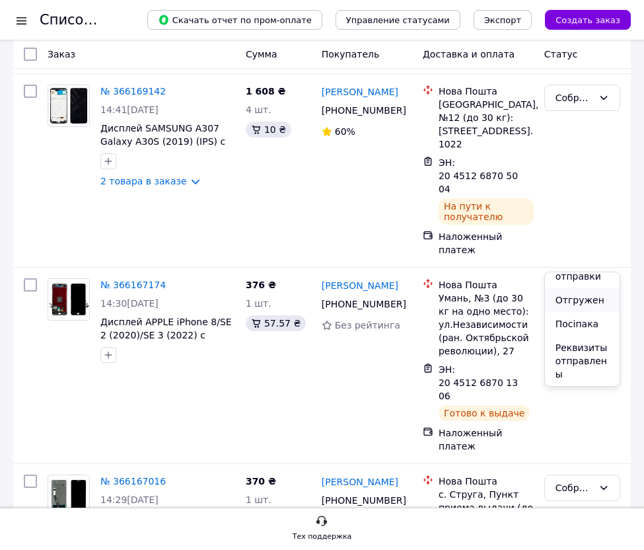
click at [572, 289] on li "Отгружен" at bounding box center [582, 300] width 75 height 24
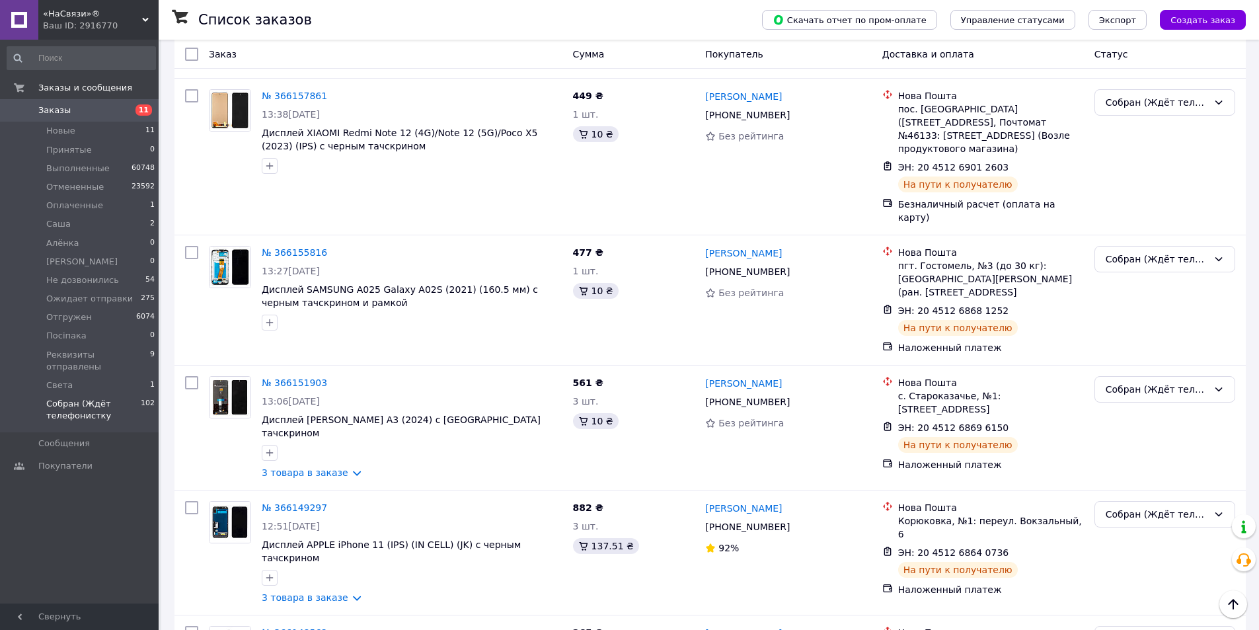
scroll to position [10318, 0]
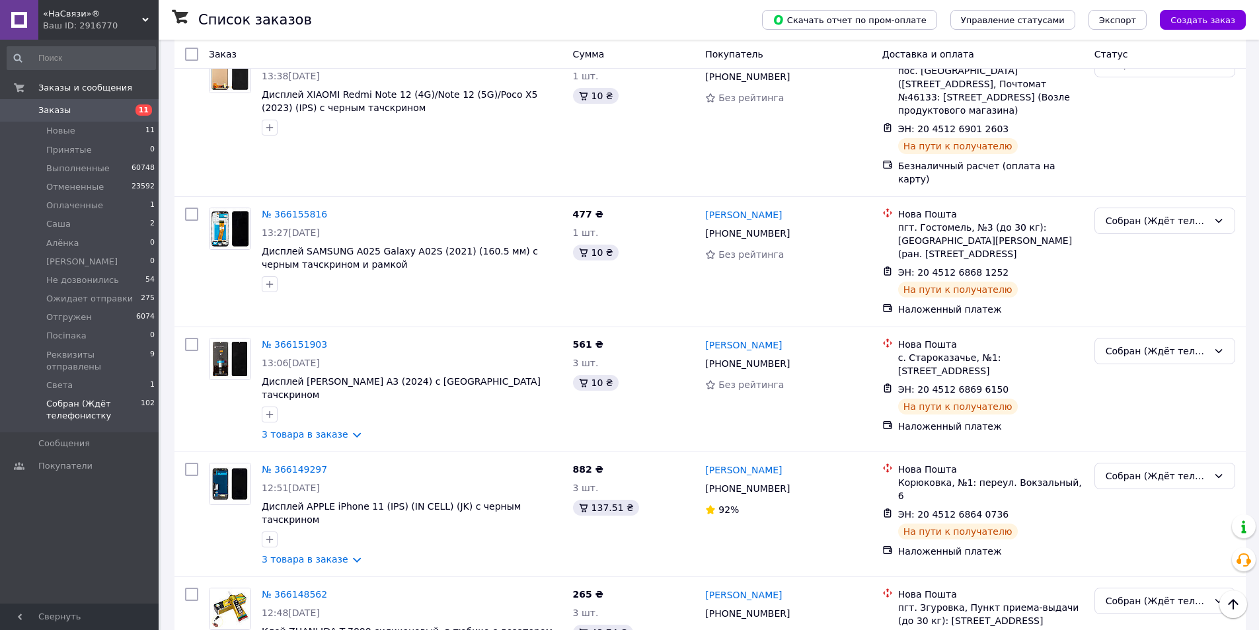
scroll to position [10252, 0]
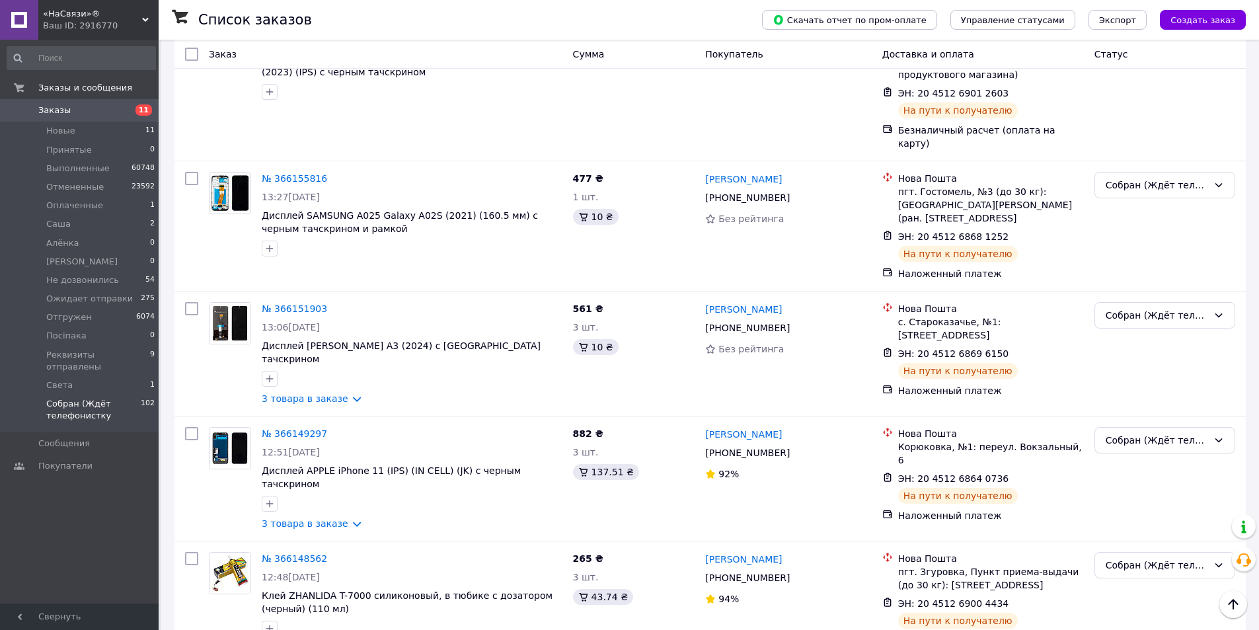
scroll to position [10185, 0]
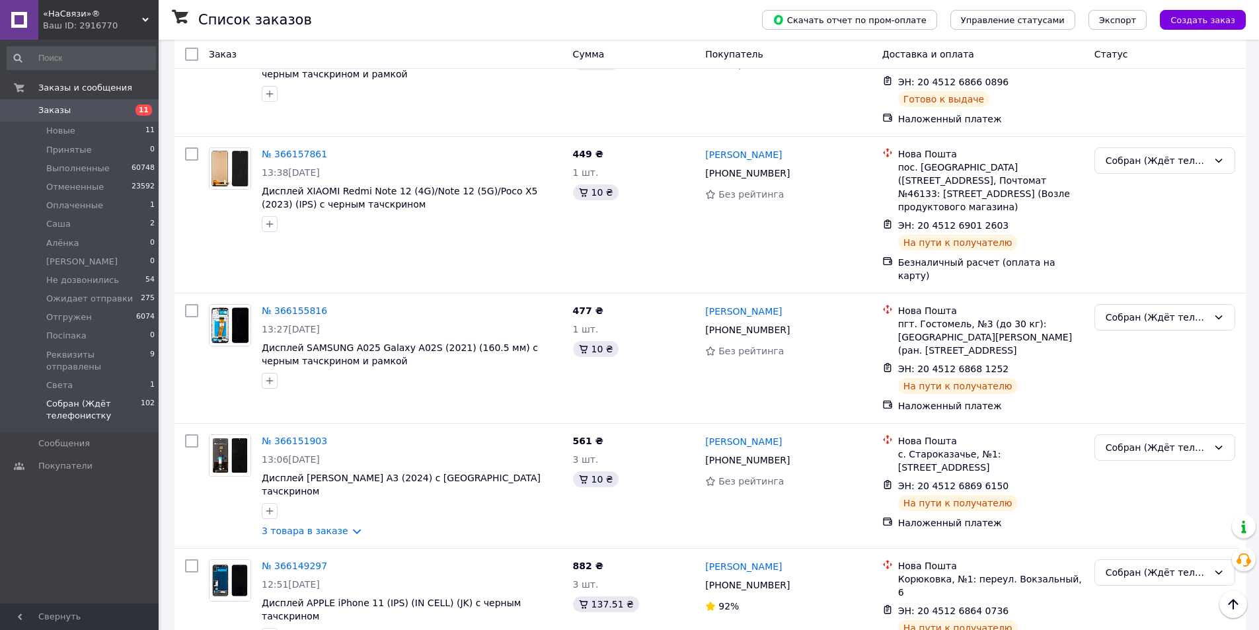
drag, startPoint x: 1001, startPoint y: 531, endPoint x: 979, endPoint y: 539, distance: 22.4
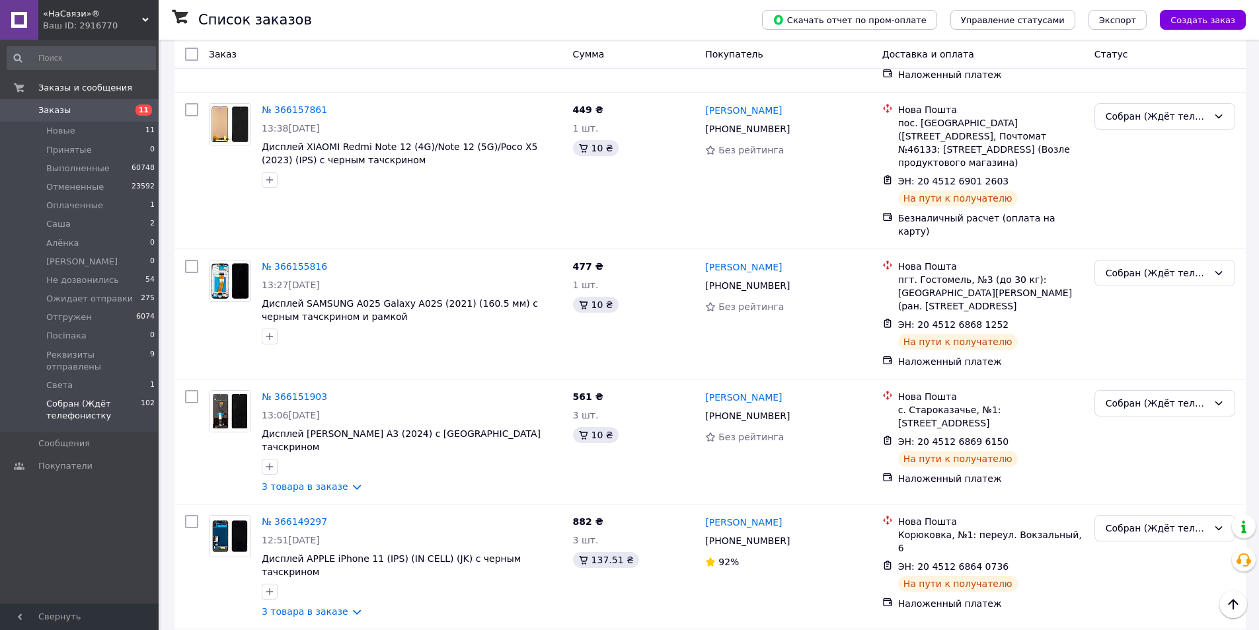
scroll to position [10318, 0]
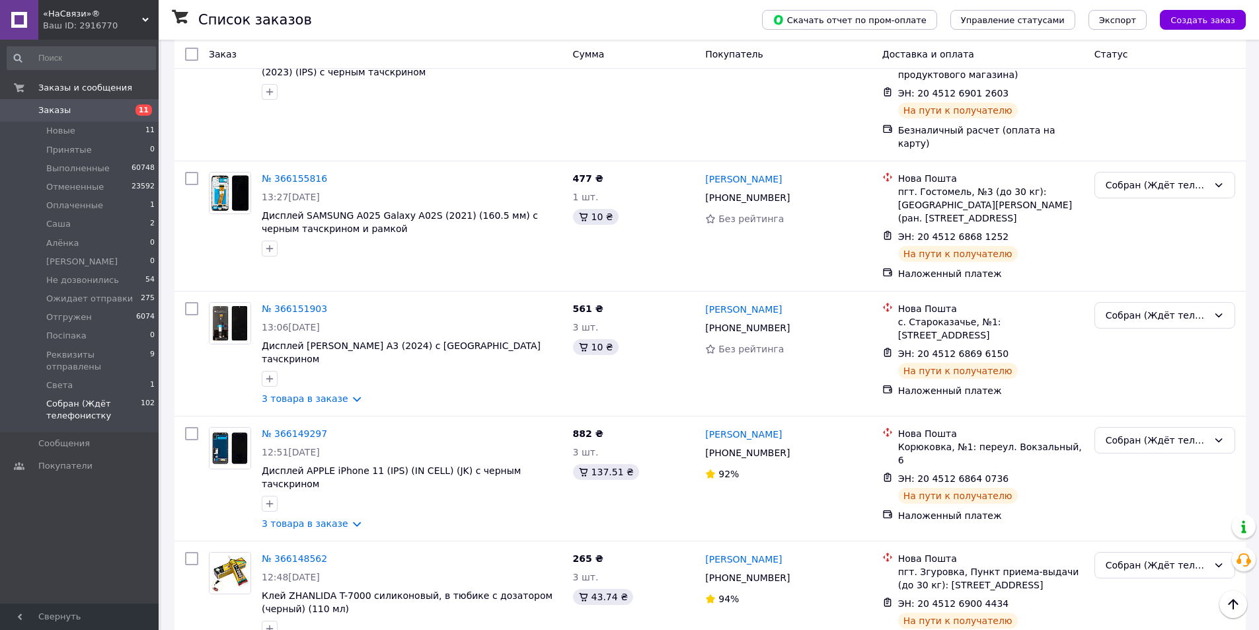
click at [1131, 484] on li "Отгружен" at bounding box center [1164, 483] width 139 height 24
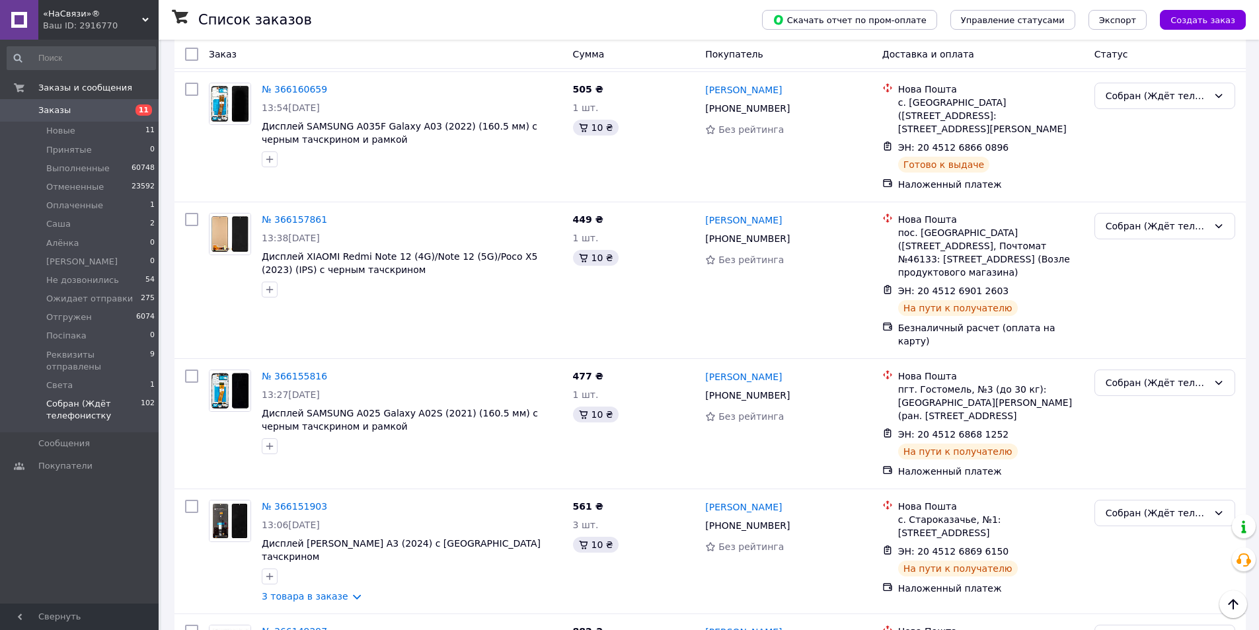
scroll to position [10119, 0]
